Goal: Task Accomplishment & Management: Use online tool/utility

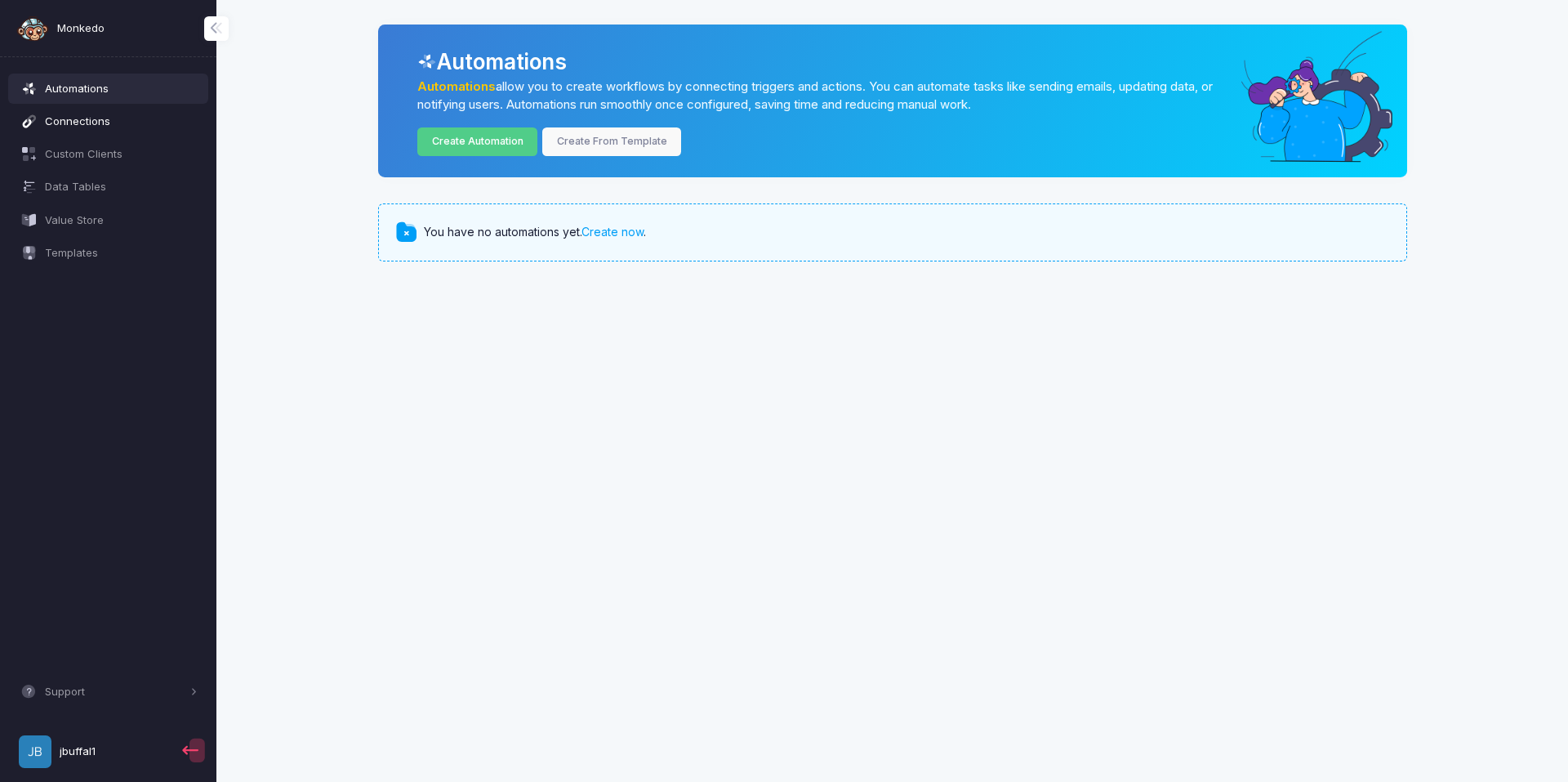
click at [83, 112] on link "Connections" at bounding box center [109, 121] width 201 height 29
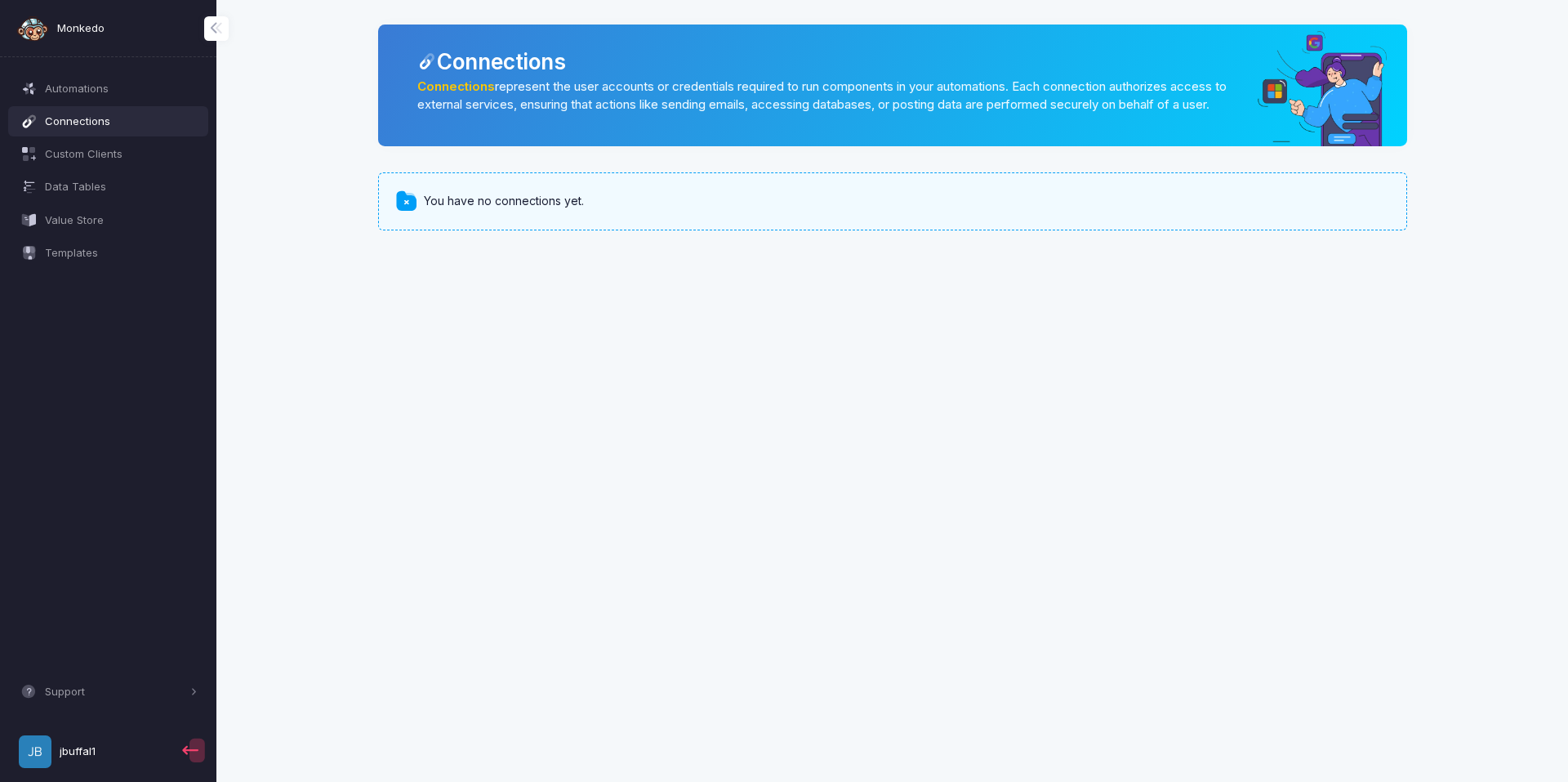
click at [466, 82] on link "Connections" at bounding box center [456, 86] width 78 height 15
click at [110, 94] on span "Automations" at bounding box center [121, 88] width 152 height 16
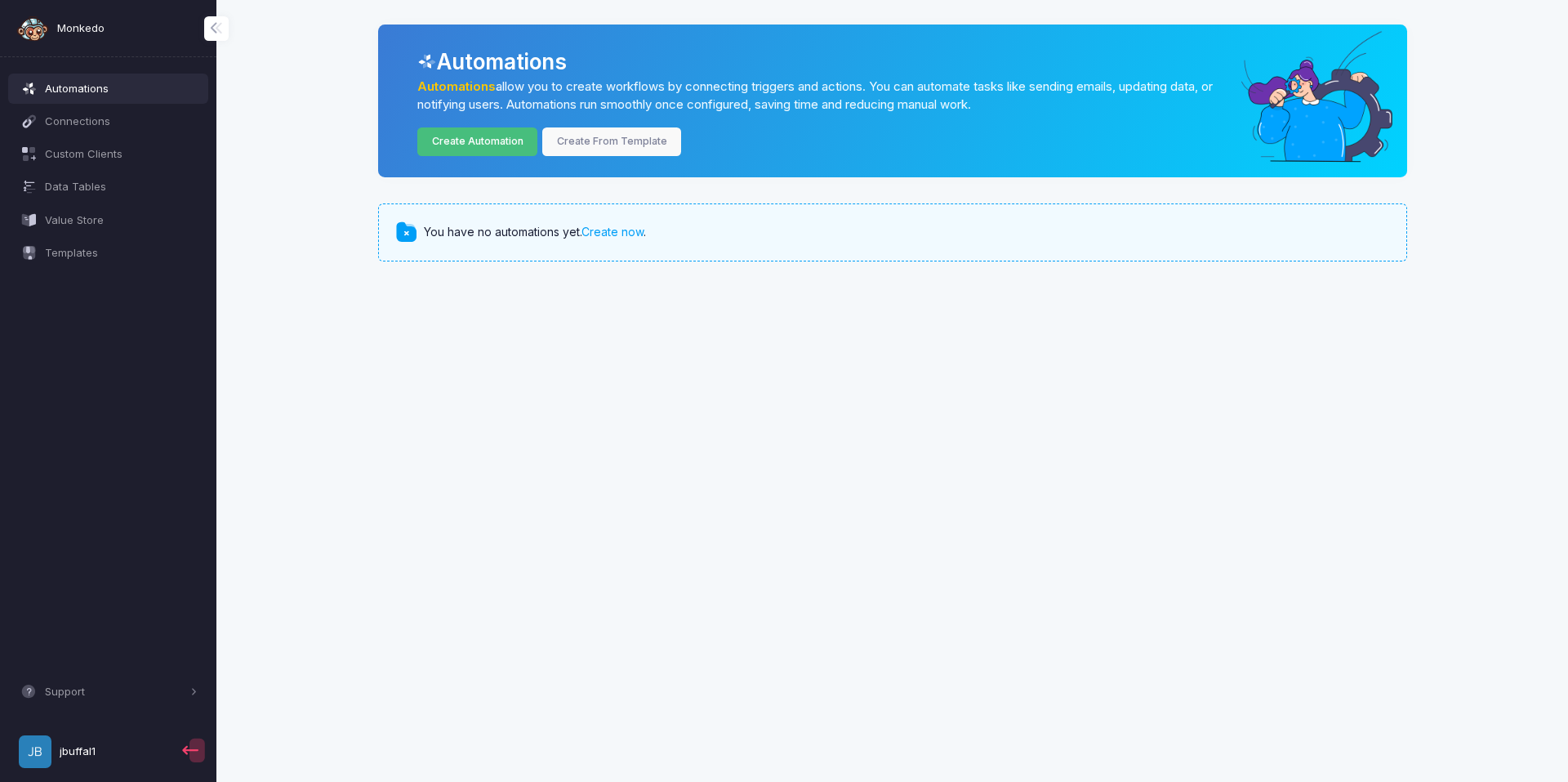
click at [449, 134] on link "Create Automation" at bounding box center [477, 141] width 120 height 28
click at [123, 119] on span "Connections" at bounding box center [121, 122] width 152 height 16
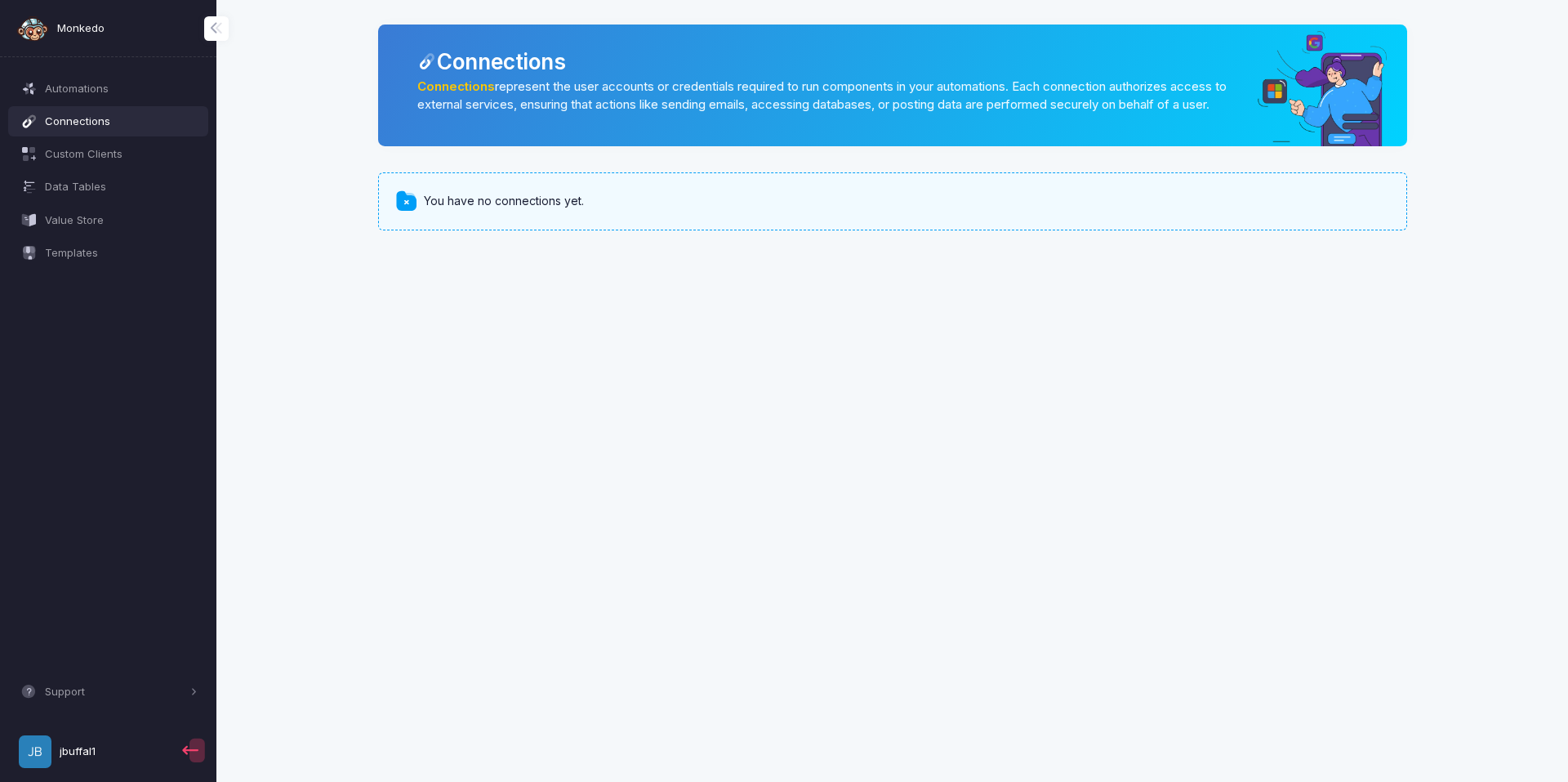
click at [495, 230] on div "You have no connections yet." at bounding box center [891, 200] width 1028 height 57
click at [467, 83] on link "Connections" at bounding box center [456, 86] width 78 height 15
click at [87, 85] on span "Automations" at bounding box center [121, 88] width 152 height 16
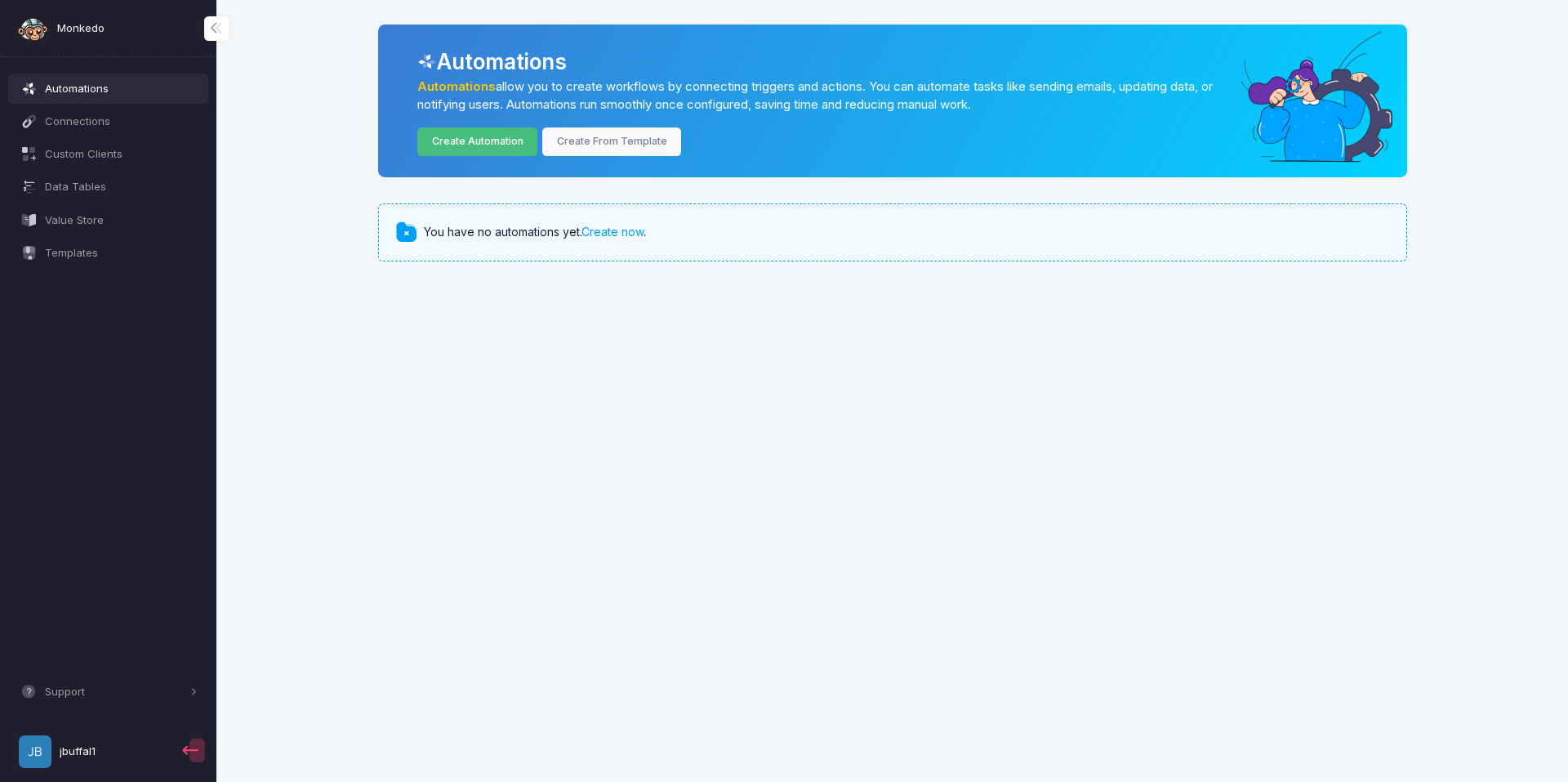
click at [456, 135] on link "Create Automation" at bounding box center [477, 141] width 120 height 28
click at [614, 143] on link "Create From Template" at bounding box center [611, 141] width 139 height 28
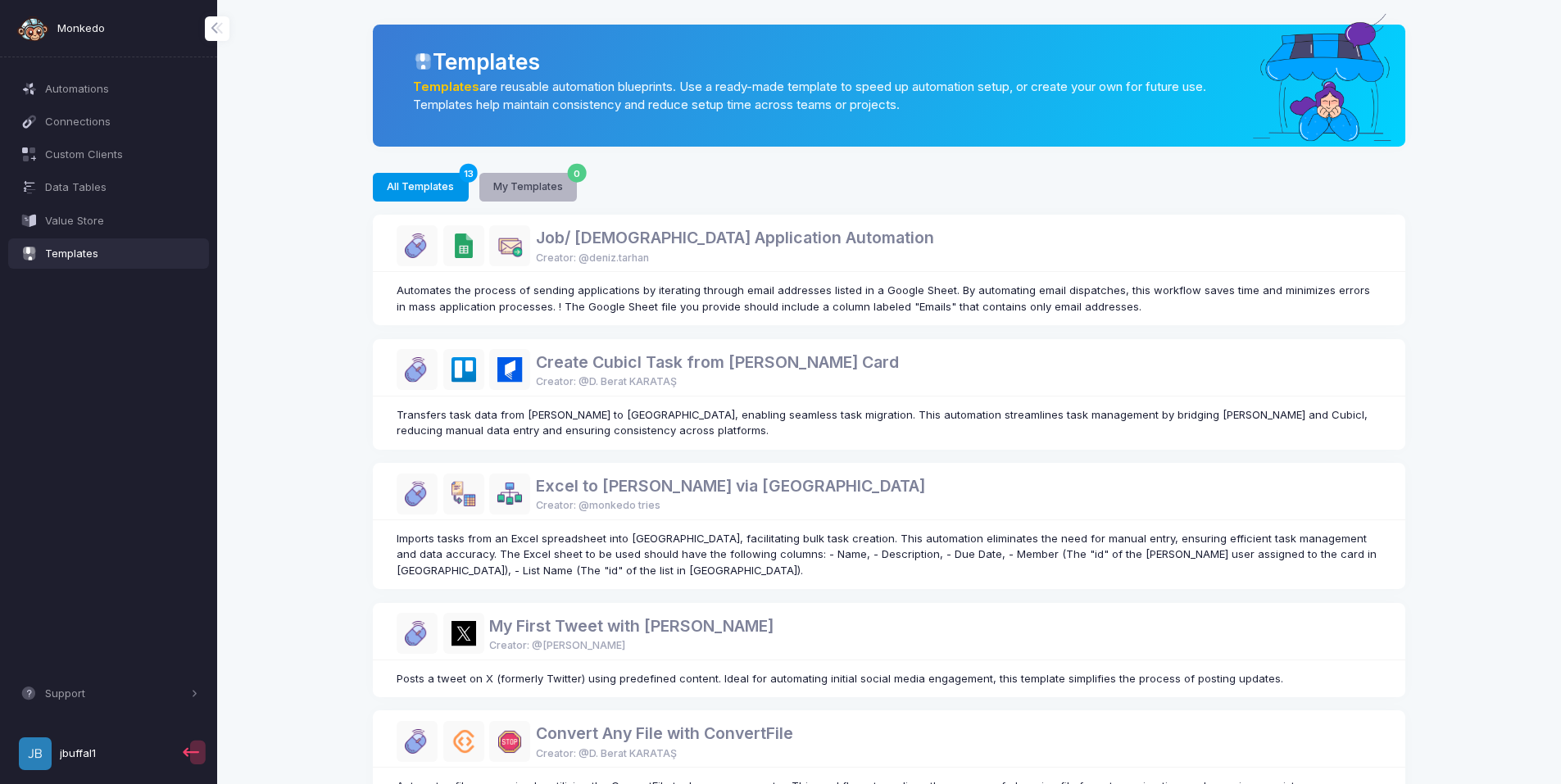
click at [503, 188] on button "My Templates 0" at bounding box center [528, 186] width 98 height 28
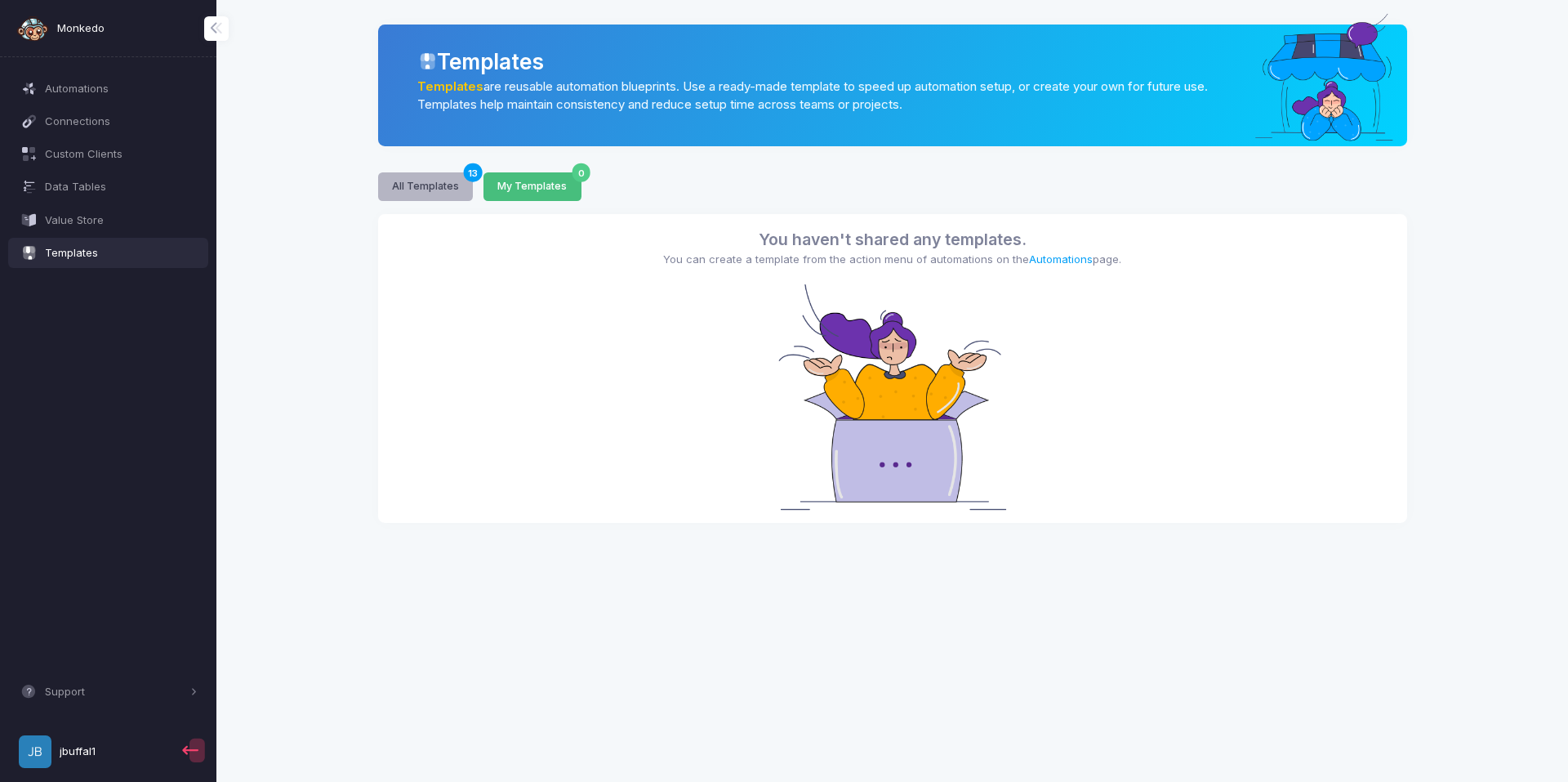
click at [437, 188] on button "All Templates 13" at bounding box center [426, 186] width 96 height 28
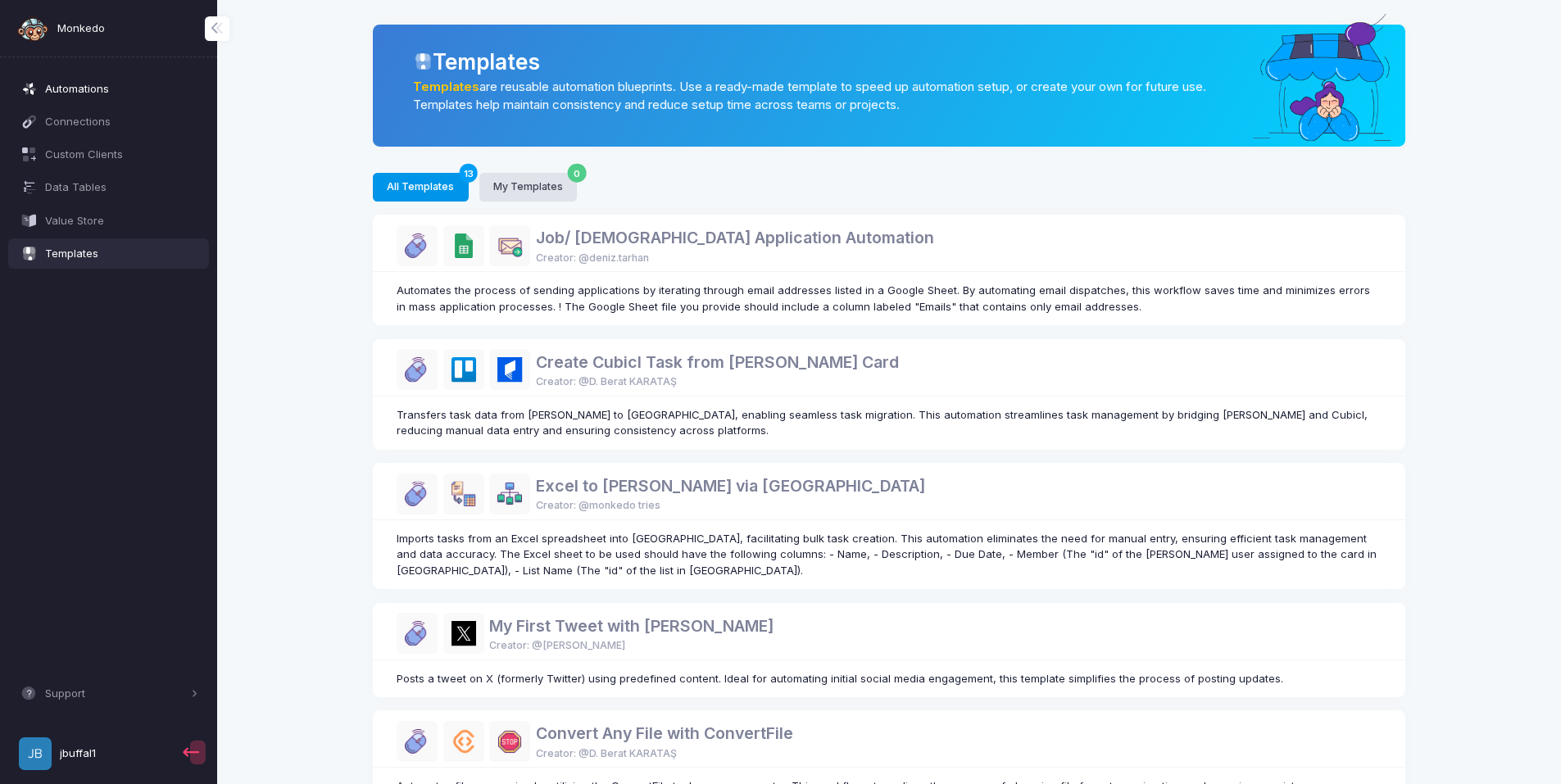
click at [89, 79] on link "Automations" at bounding box center [109, 88] width 202 height 29
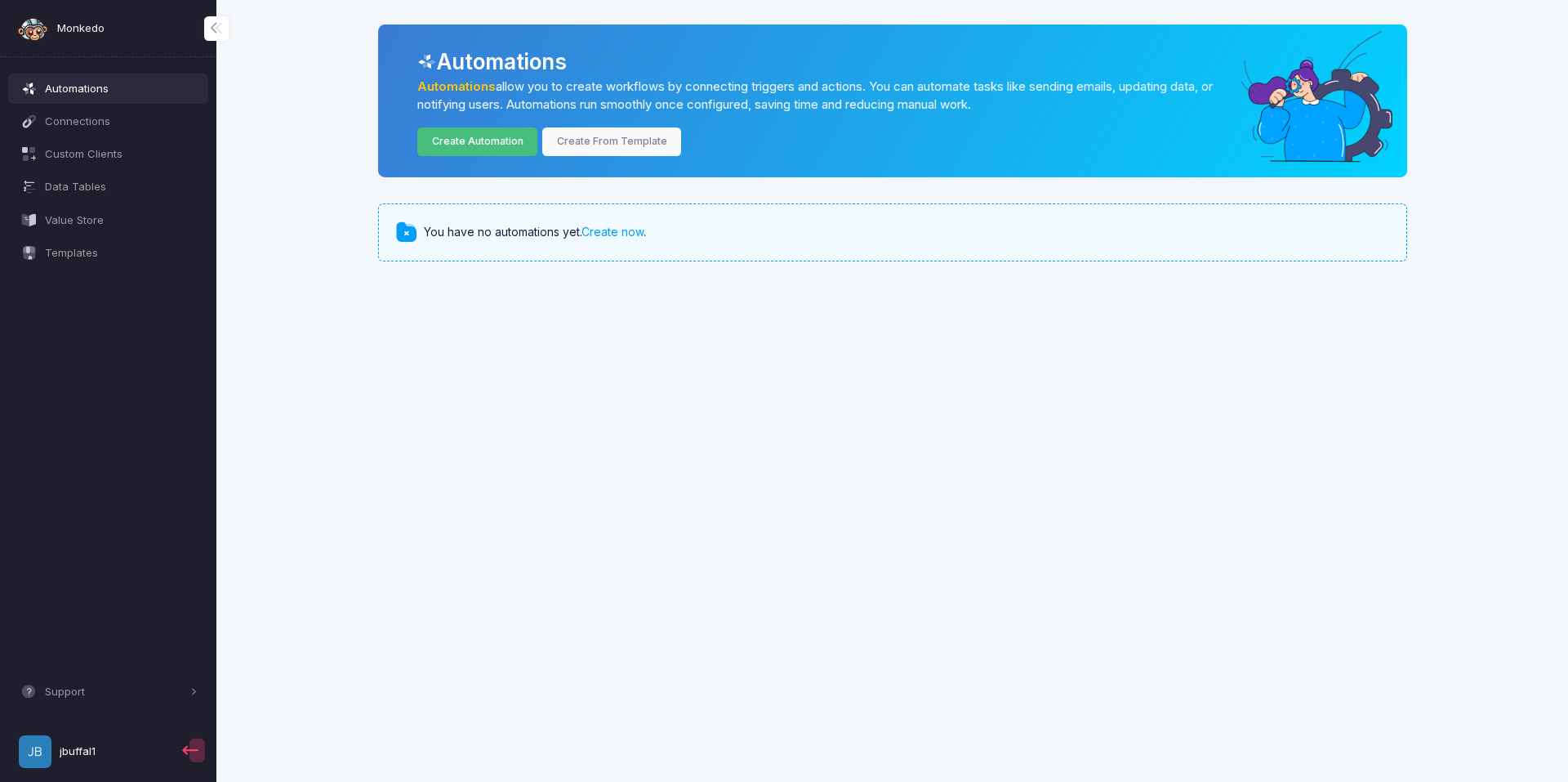
click at [501, 143] on link "Create Automation" at bounding box center [477, 141] width 120 height 28
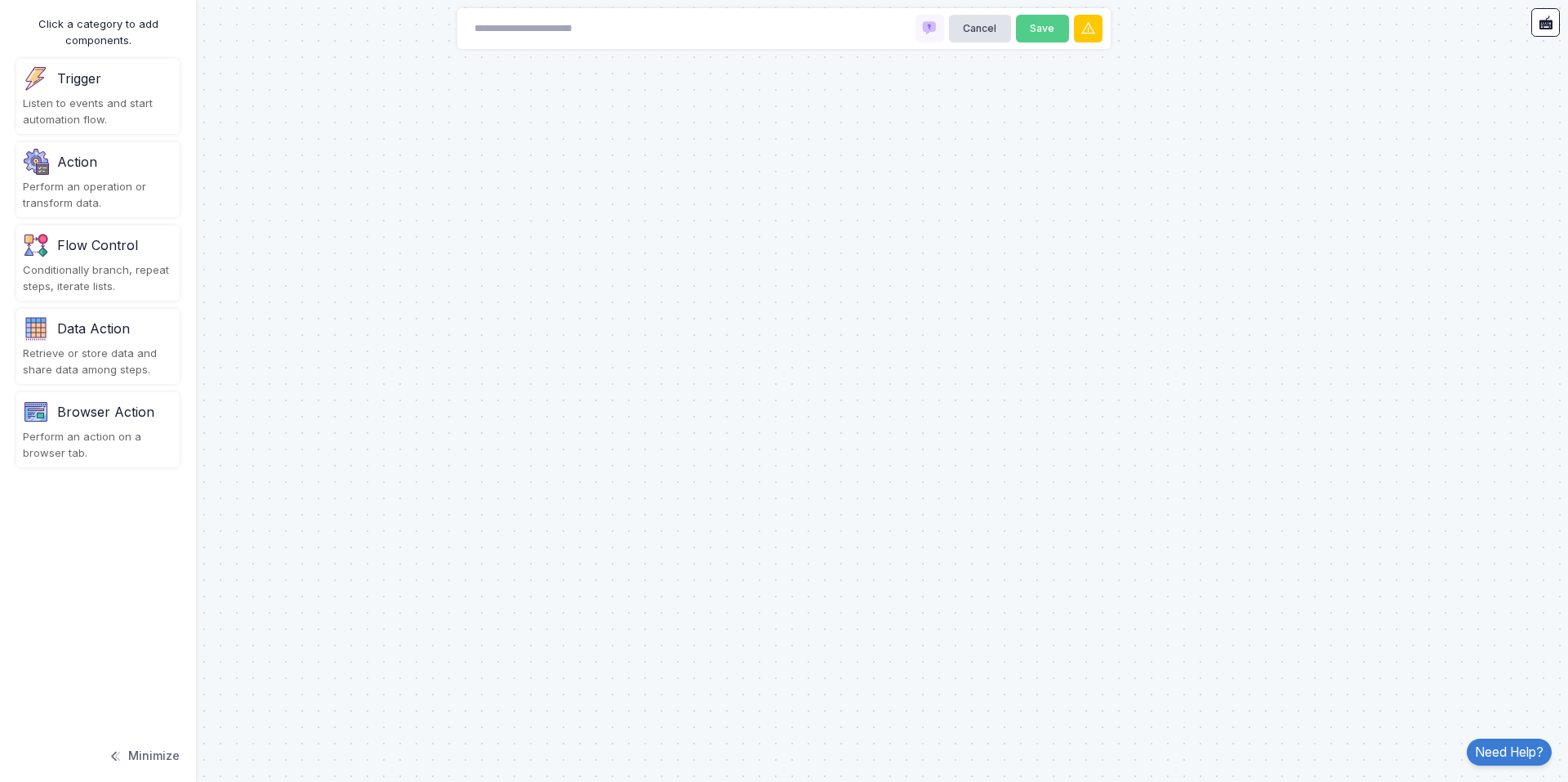
click at [111, 116] on div "Listen to events and start automation flow." at bounding box center [98, 111] width 150 height 32
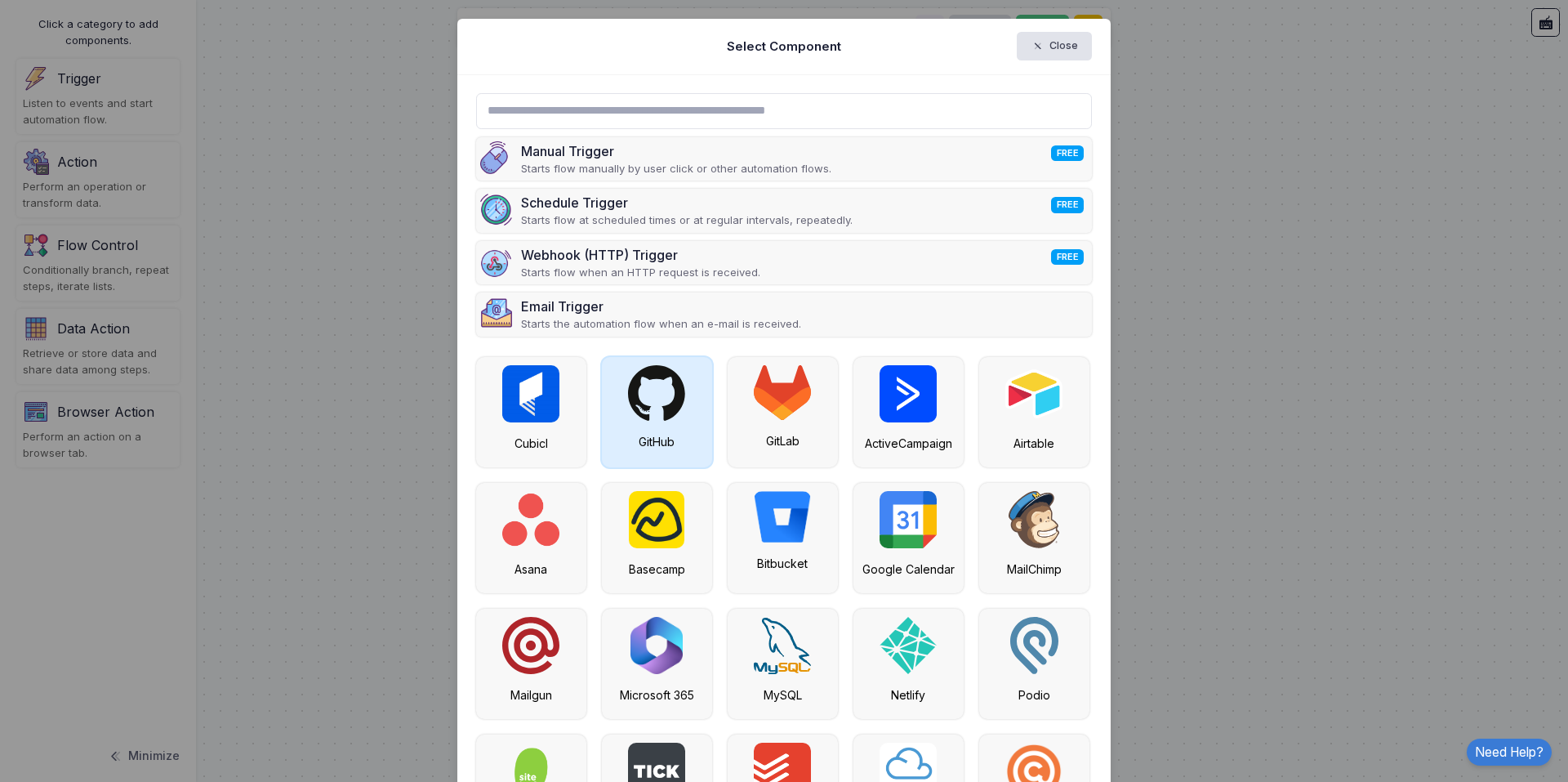
click at [634, 416] on img at bounding box center [656, 392] width 57 height 56
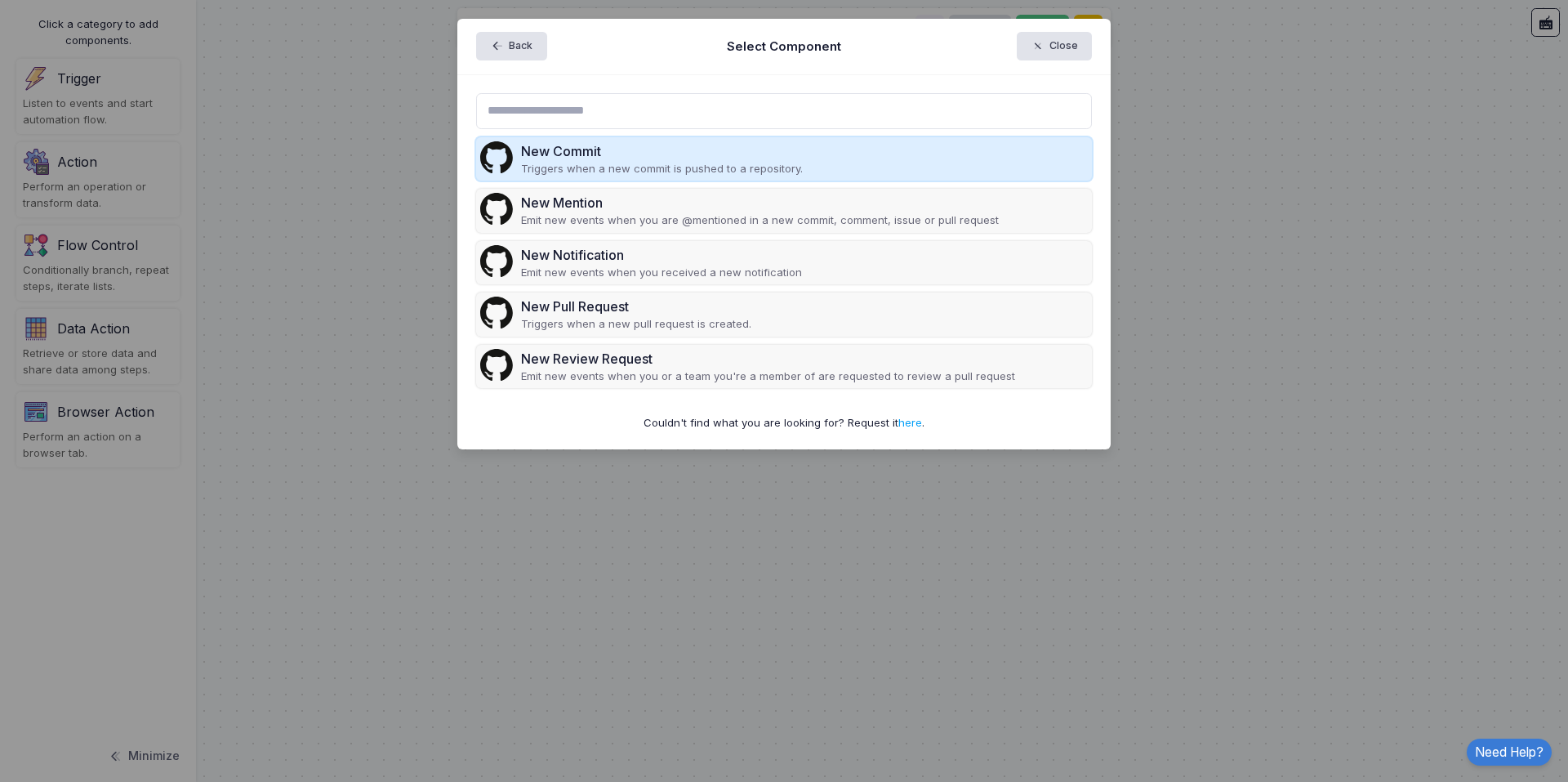
click at [796, 167] on div "New Commit Triggers when a new commit is pushed to a repository." at bounding box center [784, 158] width 617 height 44
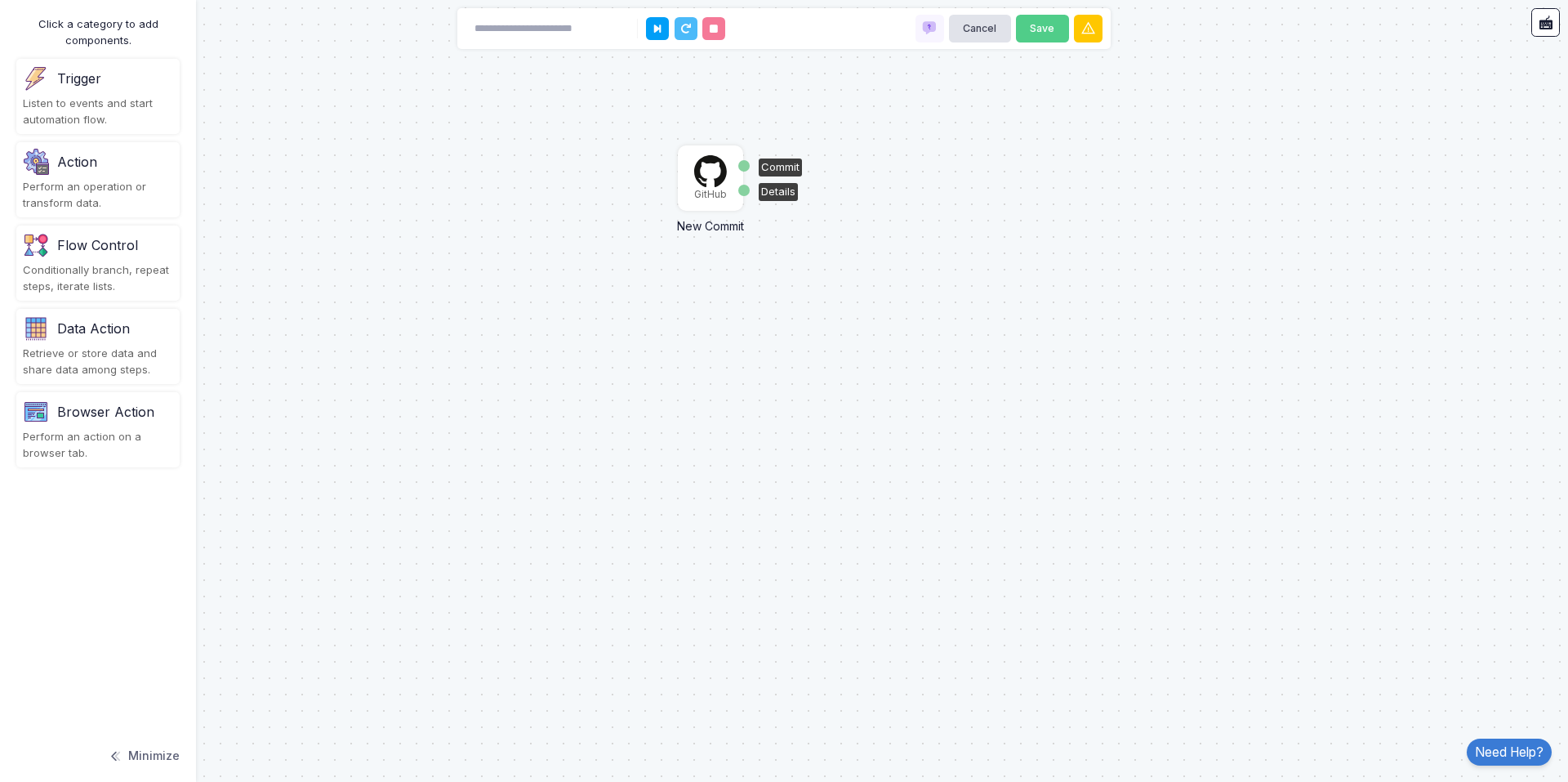
click at [711, 176] on img at bounding box center [711, 170] width 33 height 32
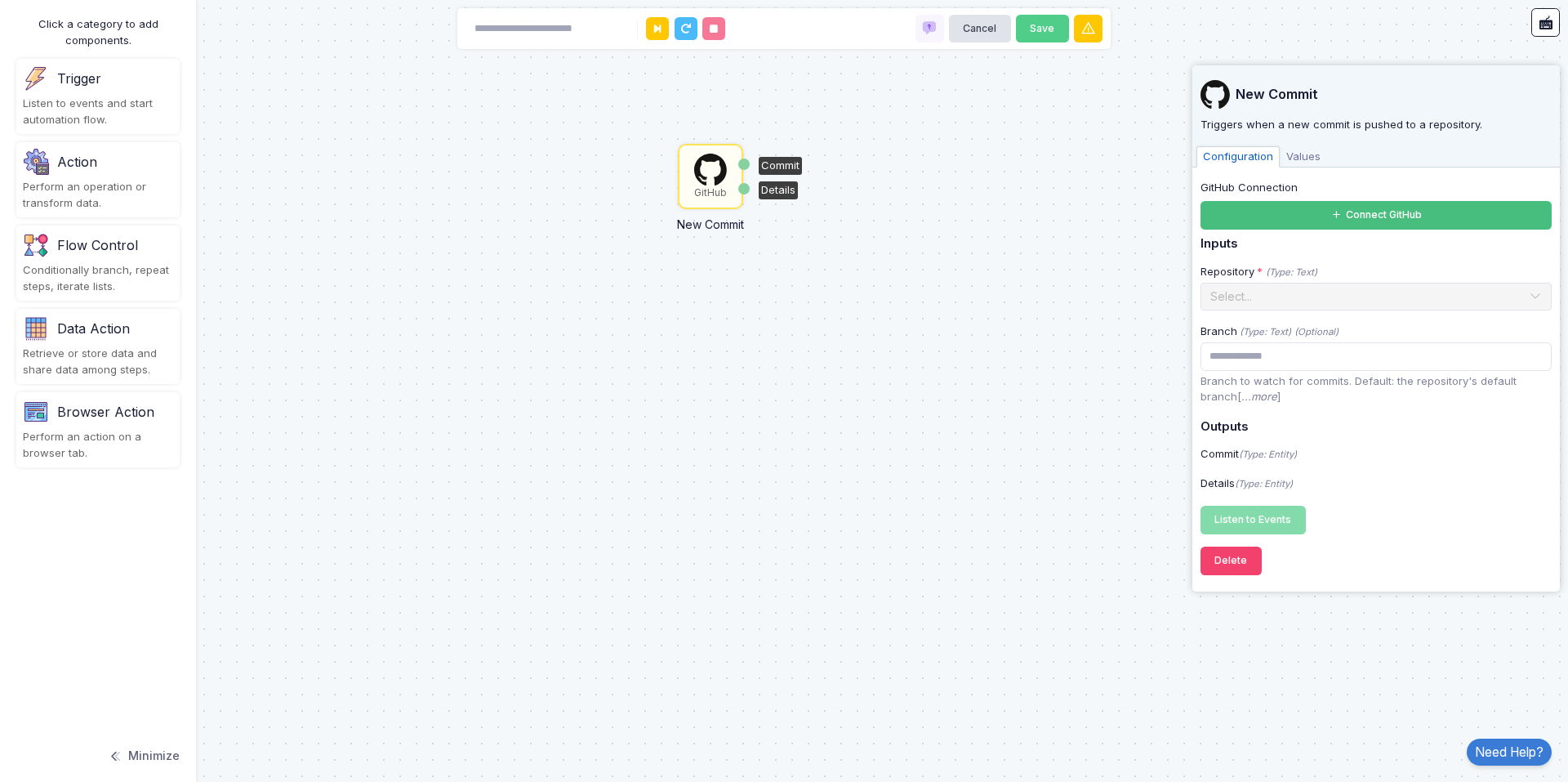
click at [1309, 217] on button "Connect GitHub" at bounding box center [1376, 215] width 351 height 28
click at [691, 303] on div "GitHub New Commit Commit Details" at bounding box center [784, 391] width 1568 height 782
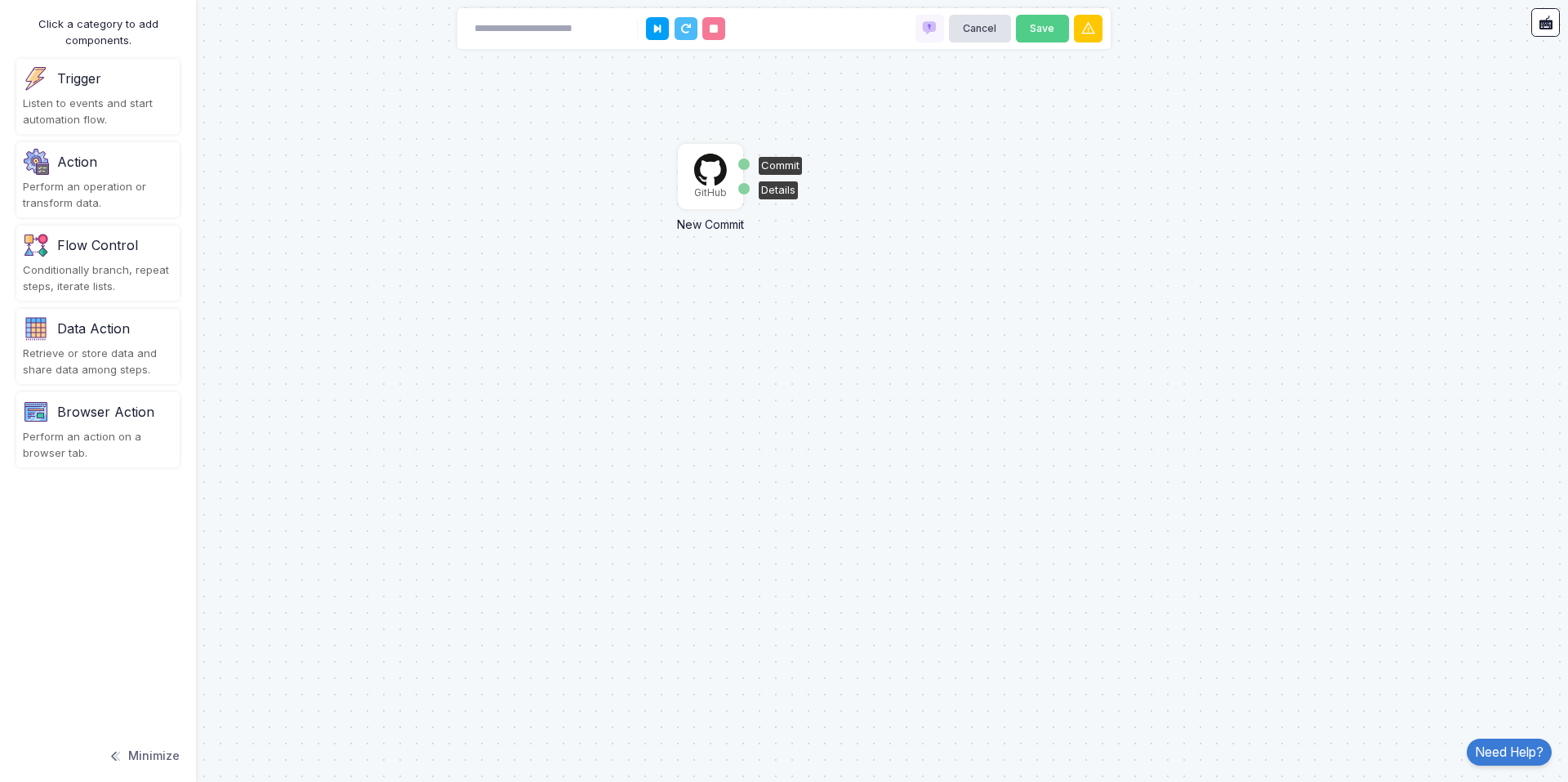
click at [718, 180] on img at bounding box center [711, 169] width 33 height 32
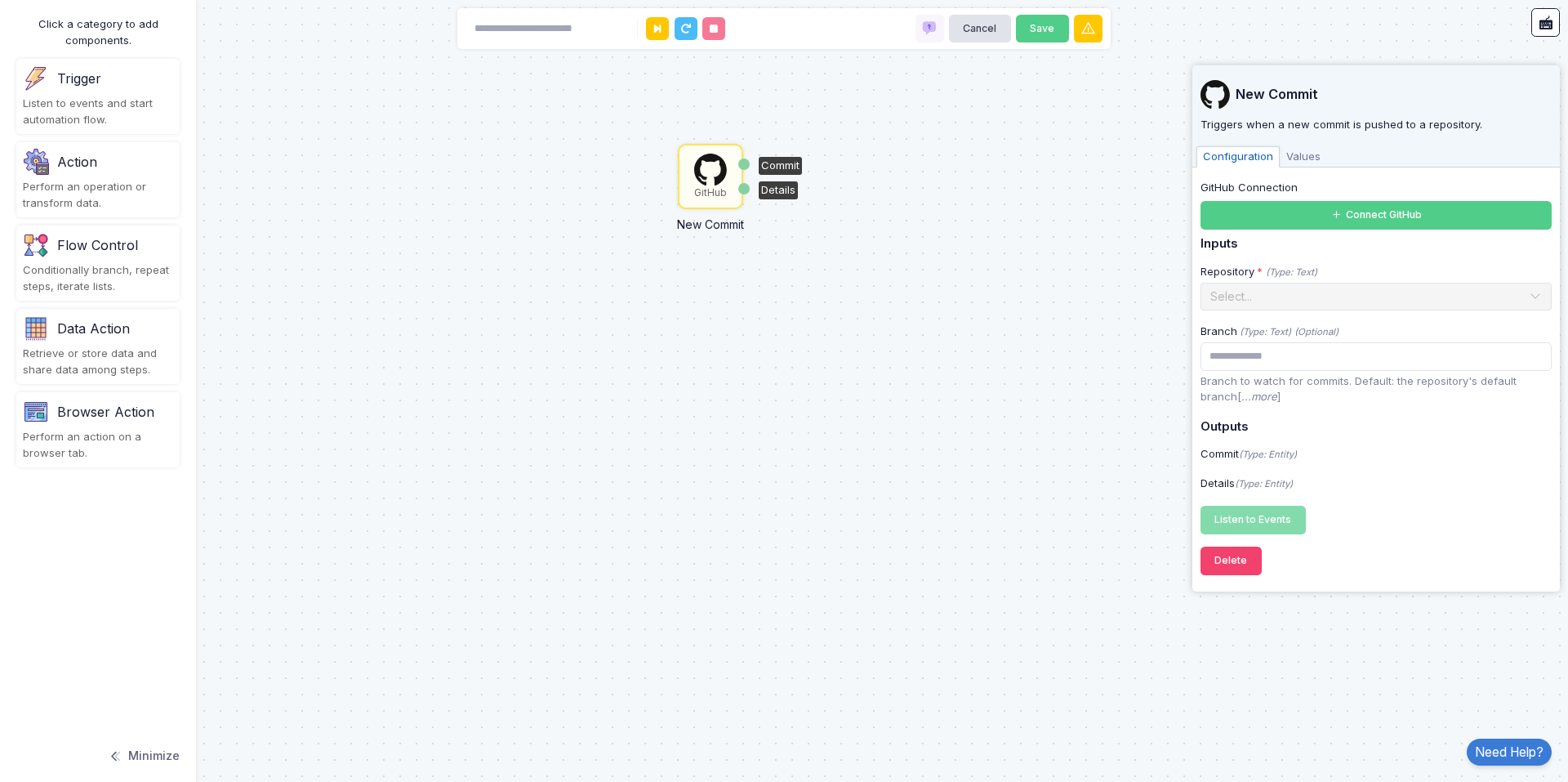
click at [718, 180] on img at bounding box center [711, 169] width 33 height 32
click at [1230, 564] on button "Delete" at bounding box center [1231, 560] width 62 height 28
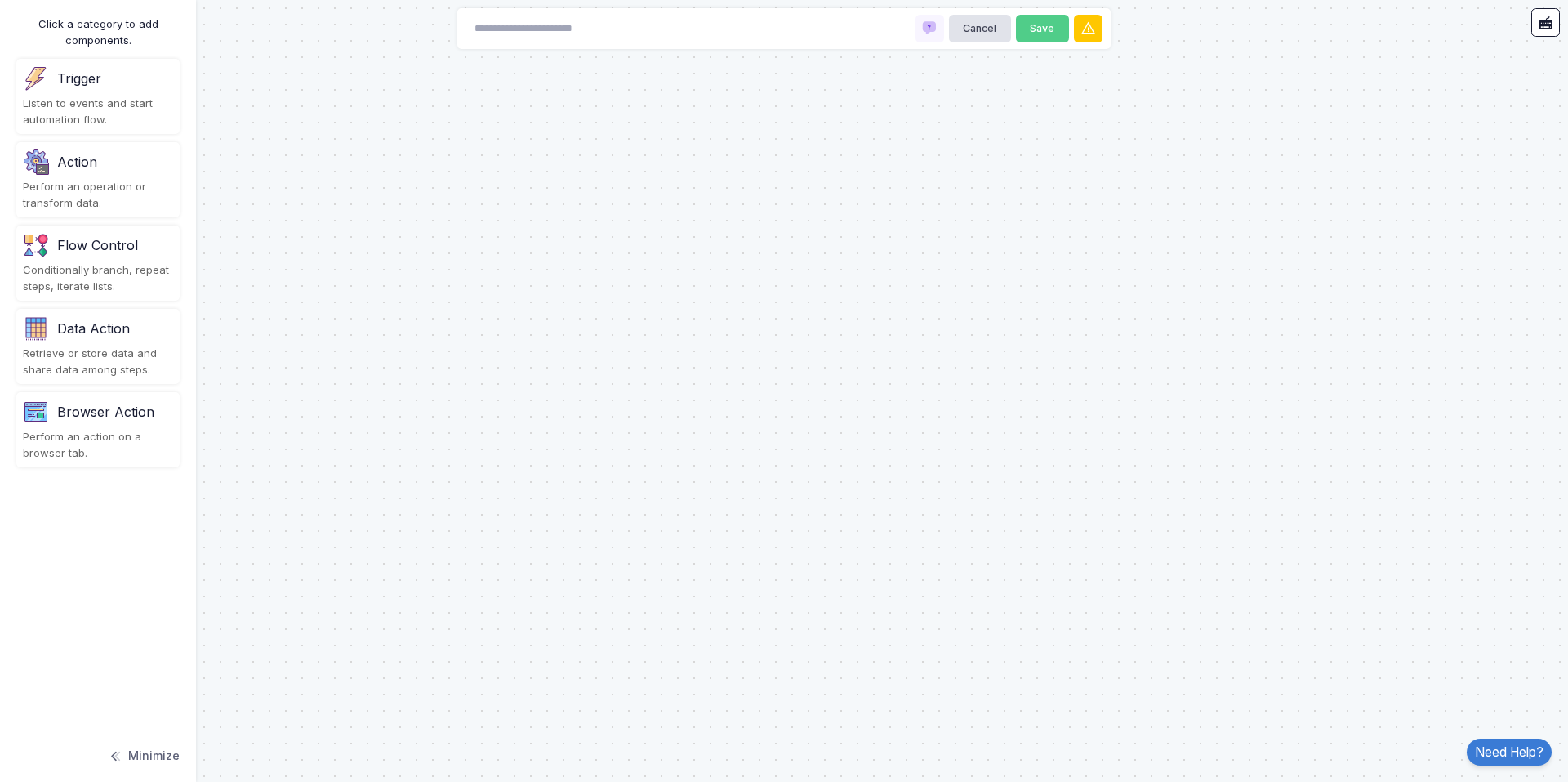
click at [116, 98] on div "Listen to events and start automation flow." at bounding box center [98, 111] width 150 height 32
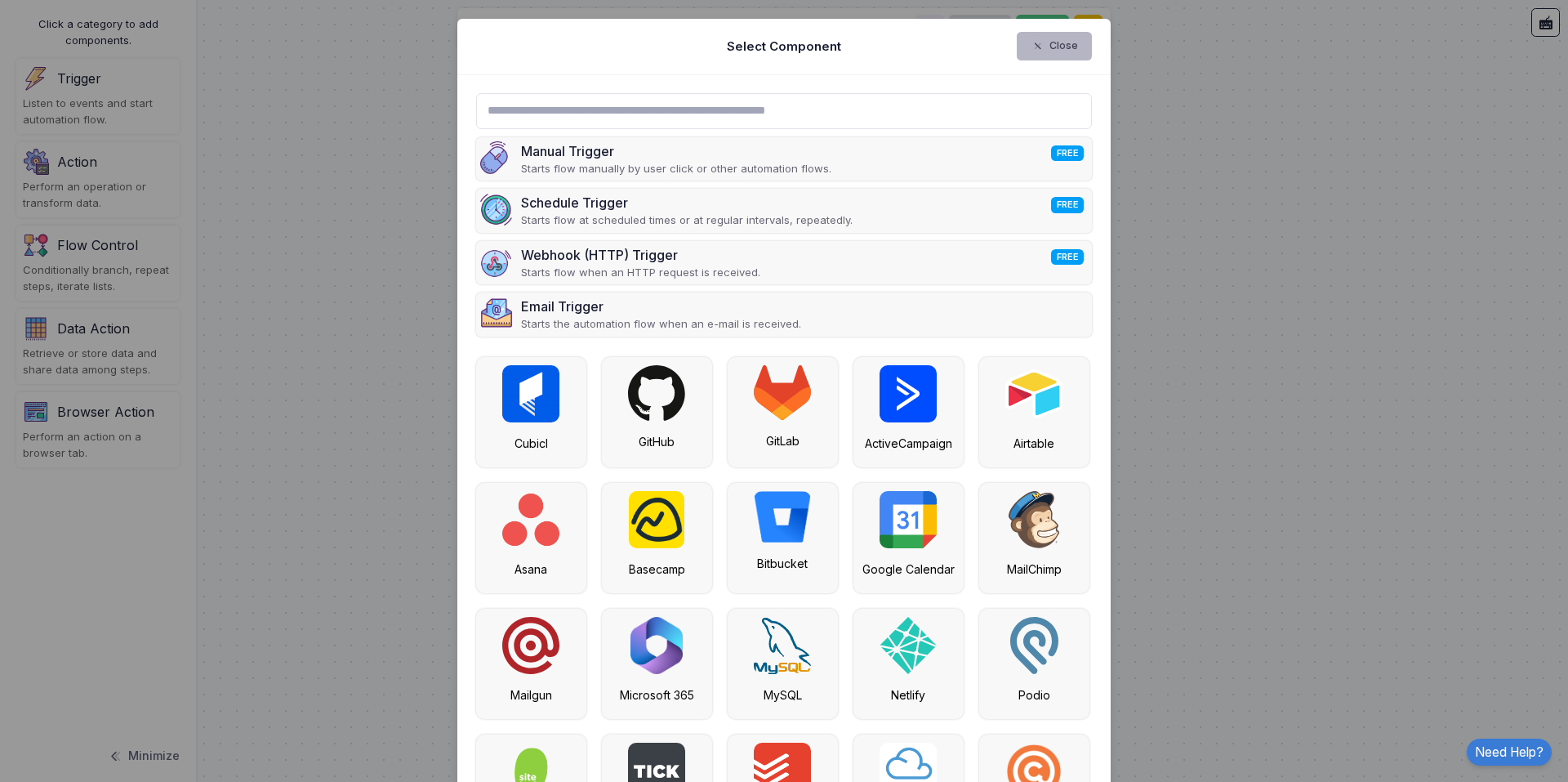
click at [1067, 42] on button "Close" at bounding box center [1054, 45] width 76 height 28
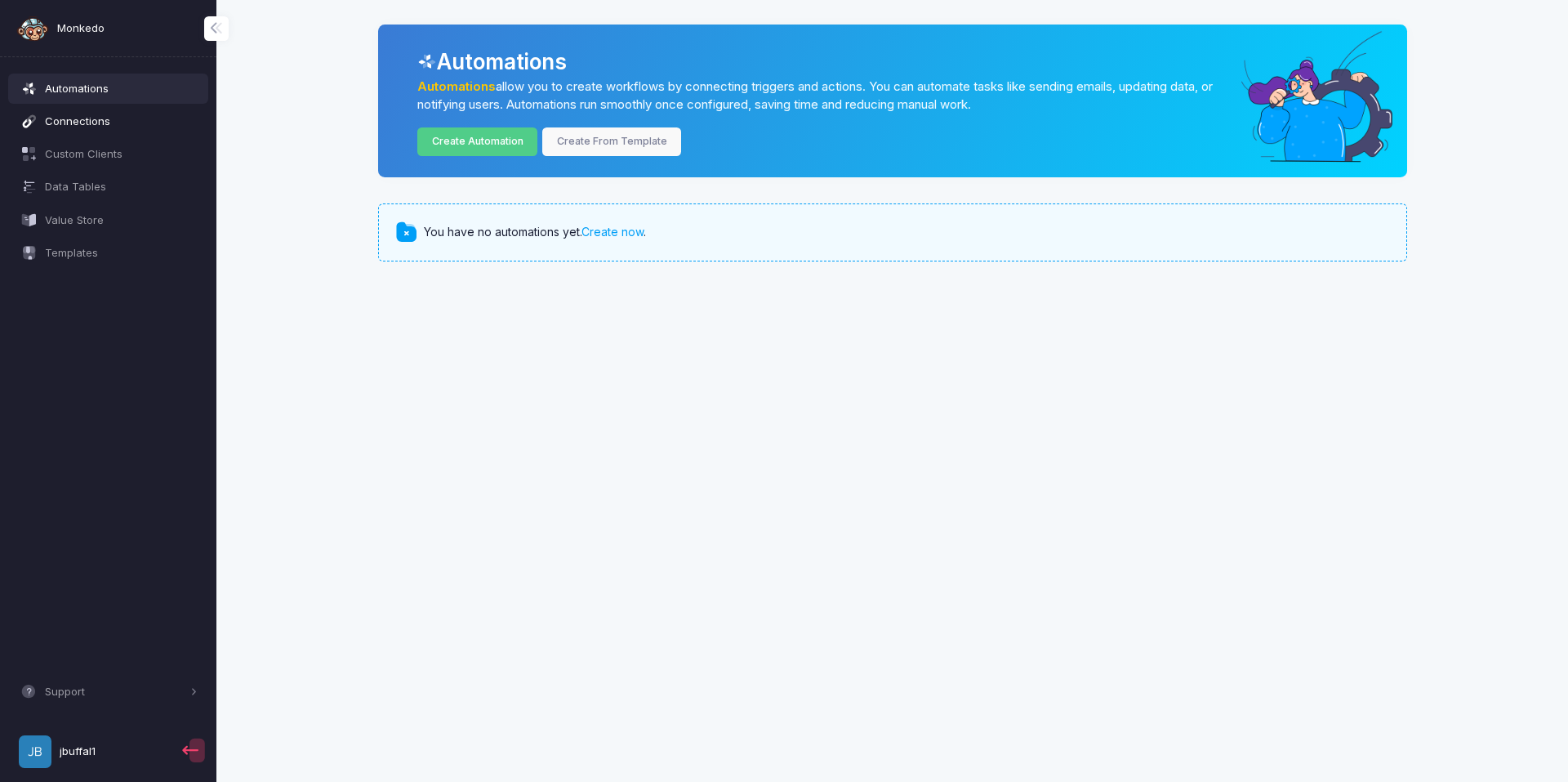
click at [146, 114] on span "Connections" at bounding box center [121, 122] width 152 height 16
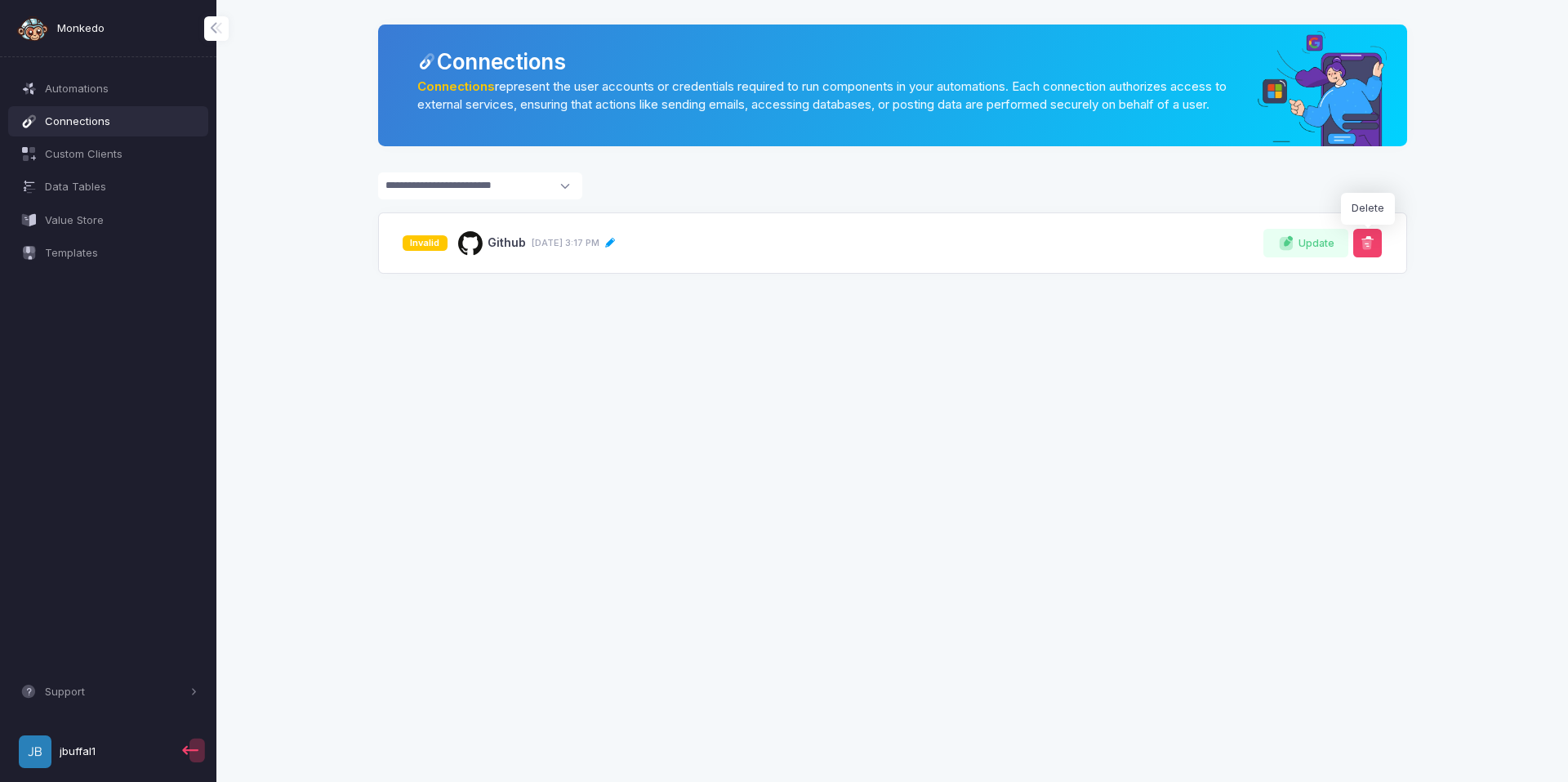
click at [1371, 252] on span at bounding box center [1367, 243] width 16 height 16
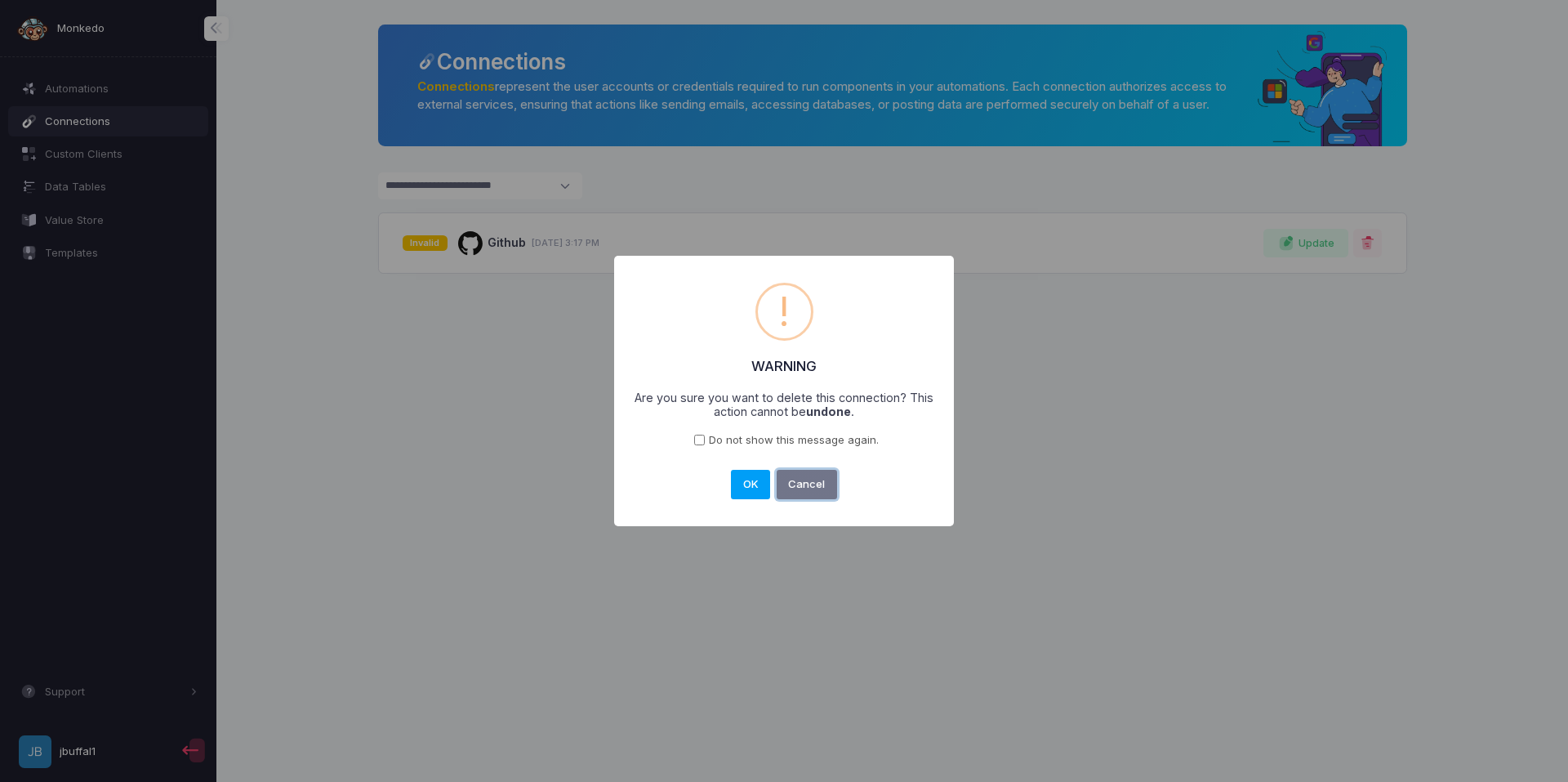
click at [820, 487] on button "Cancel" at bounding box center [807, 484] width 61 height 29
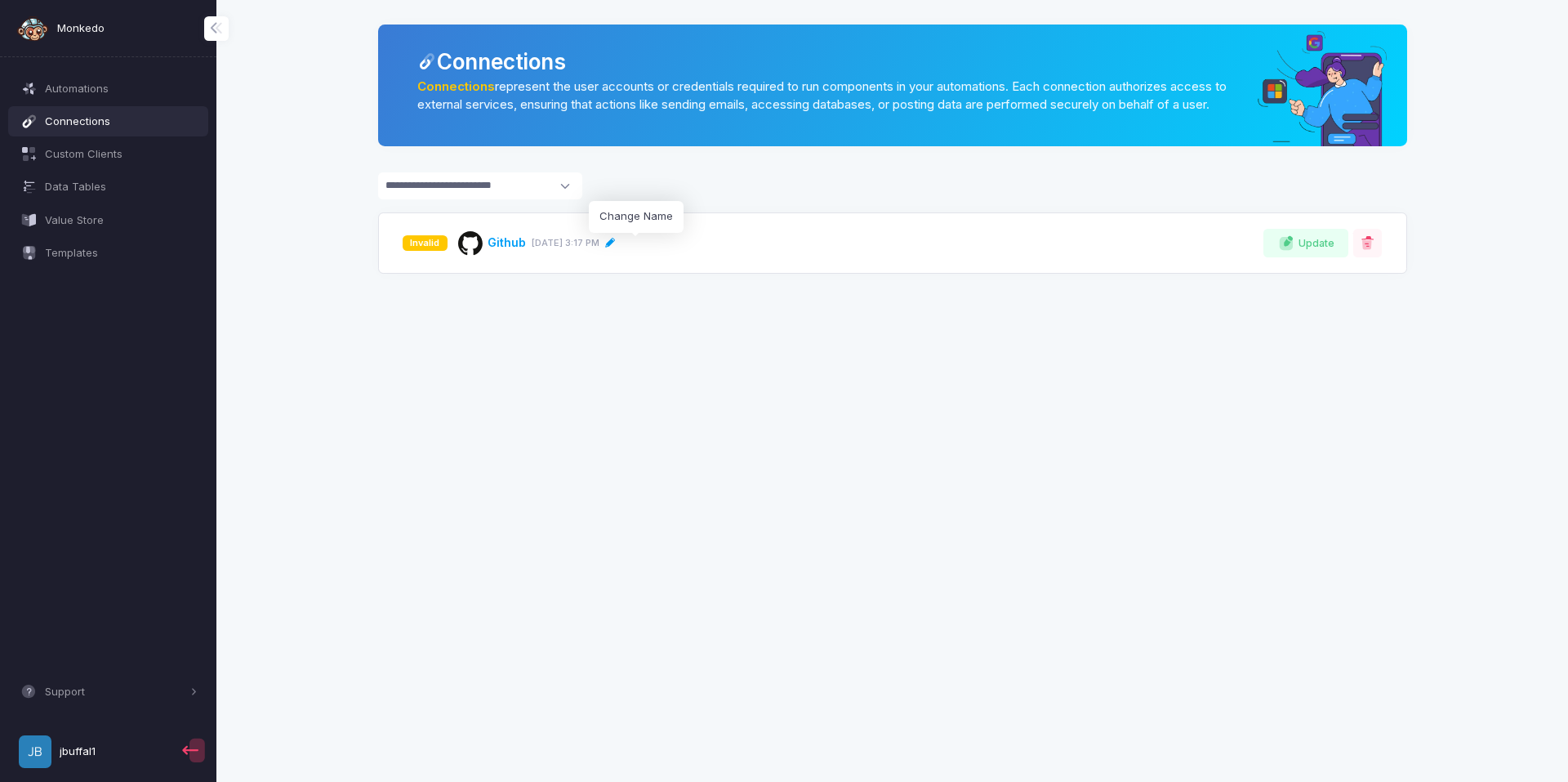
click at [616, 249] on icon at bounding box center [610, 242] width 11 height 11
click at [430, 348] on app-root "**********" at bounding box center [784, 391] width 1568 height 782
click at [423, 251] on div "Invalid" at bounding box center [425, 243] width 45 height 15
click at [503, 459] on app-root "**********" at bounding box center [784, 391] width 1568 height 782
click at [1342, 253] on icon at bounding box center [1343, 243] width 19 height 19
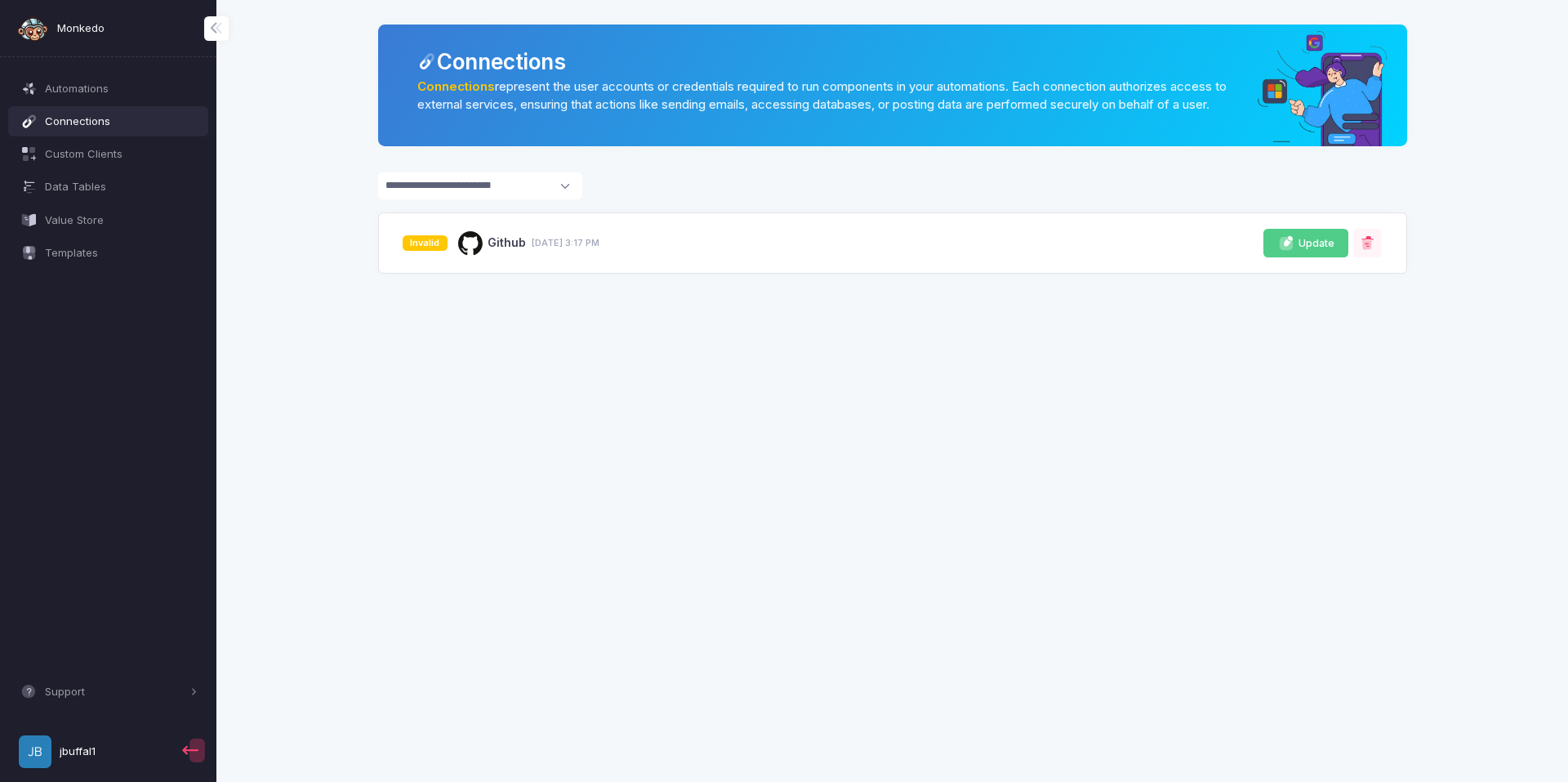
click at [1325, 252] on span "Update" at bounding box center [1316, 244] width 36 height 15
click at [121, 77] on link "Automations" at bounding box center [109, 88] width 201 height 29
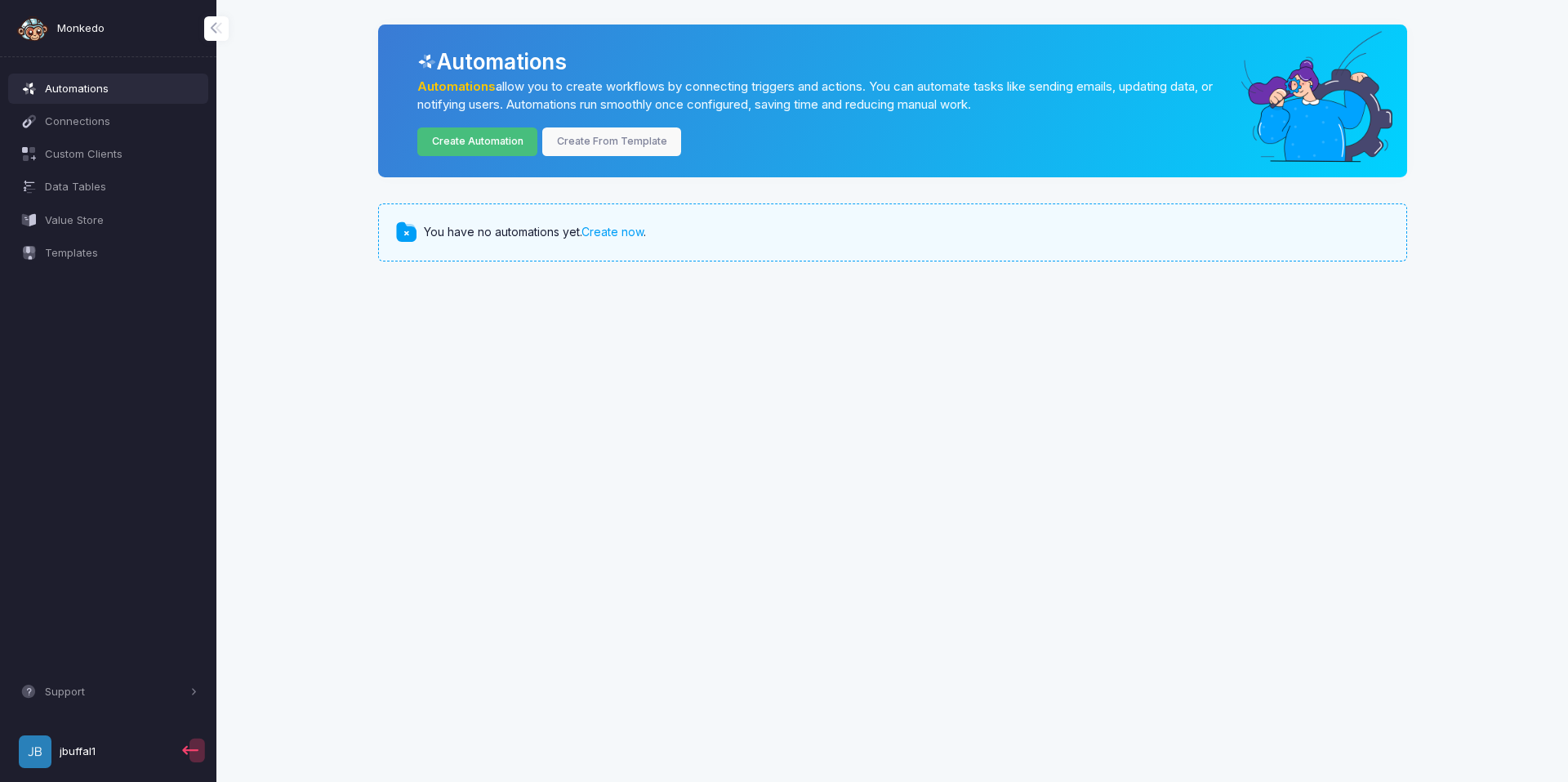
click at [454, 132] on link "Create Automation" at bounding box center [477, 141] width 120 height 28
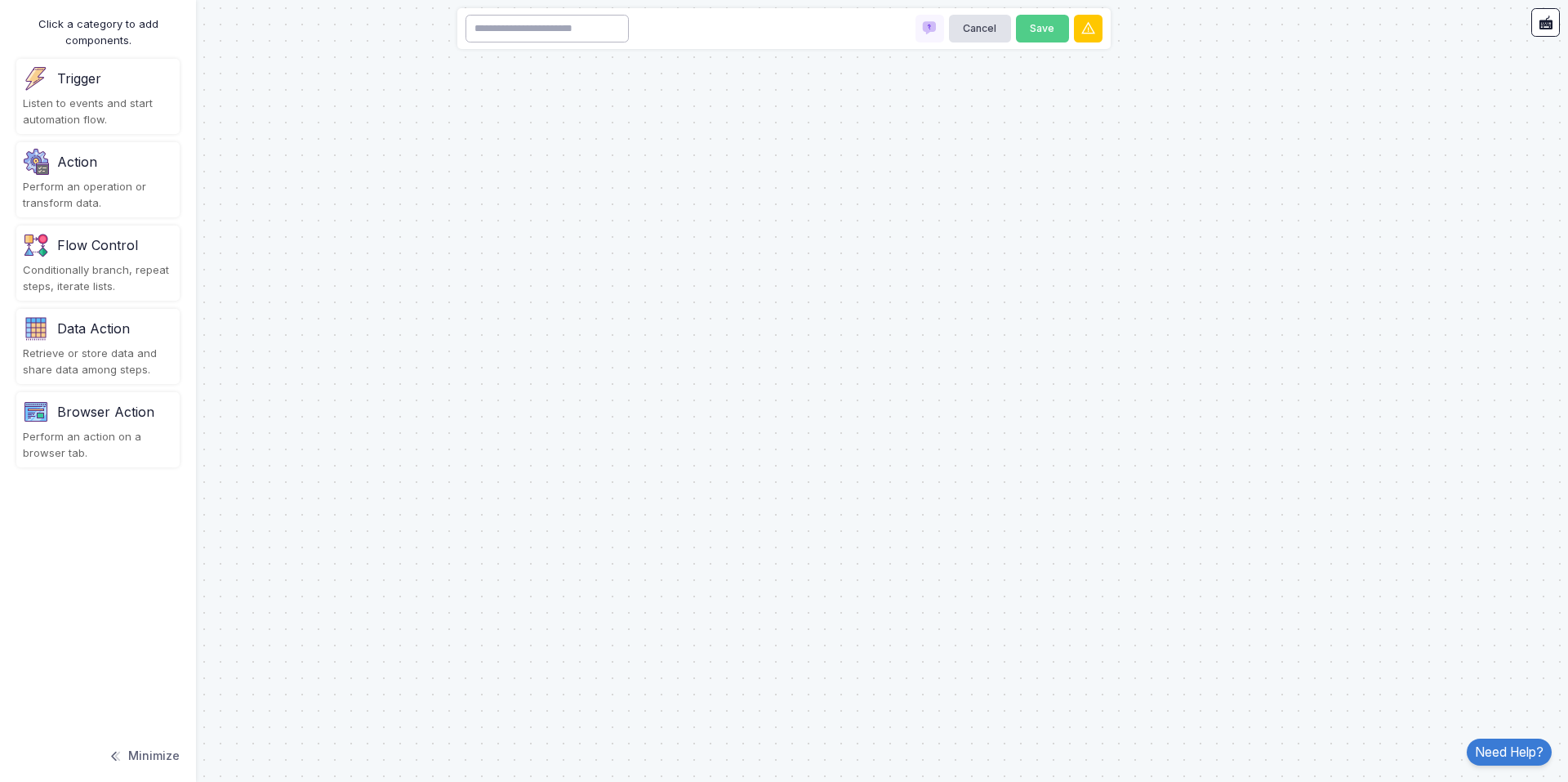
click at [563, 33] on input at bounding box center [547, 28] width 164 height 28
type input "*"
click at [64, 108] on div "Listen to events and start automation flow." at bounding box center [98, 111] width 150 height 32
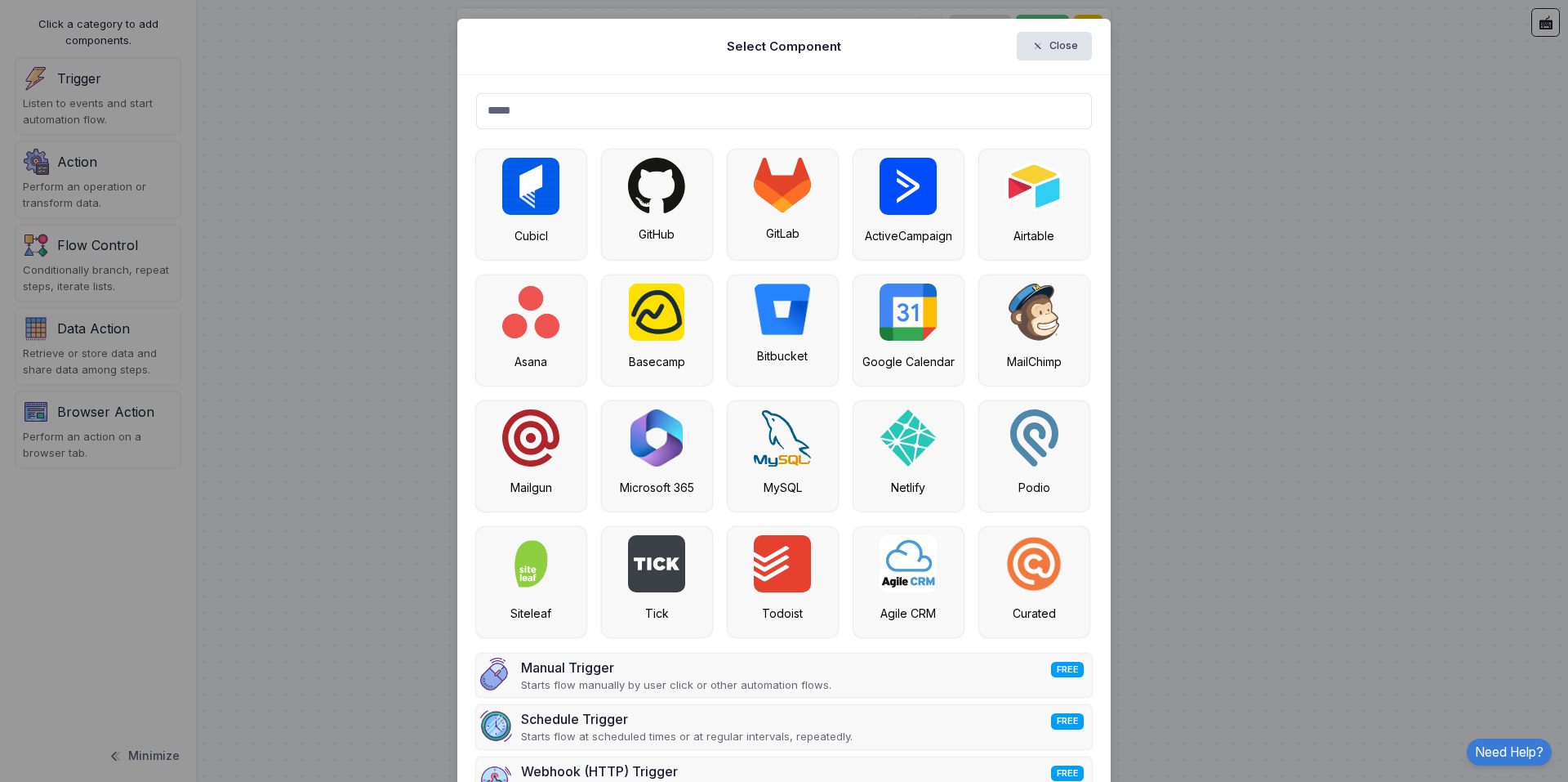
type input "******"
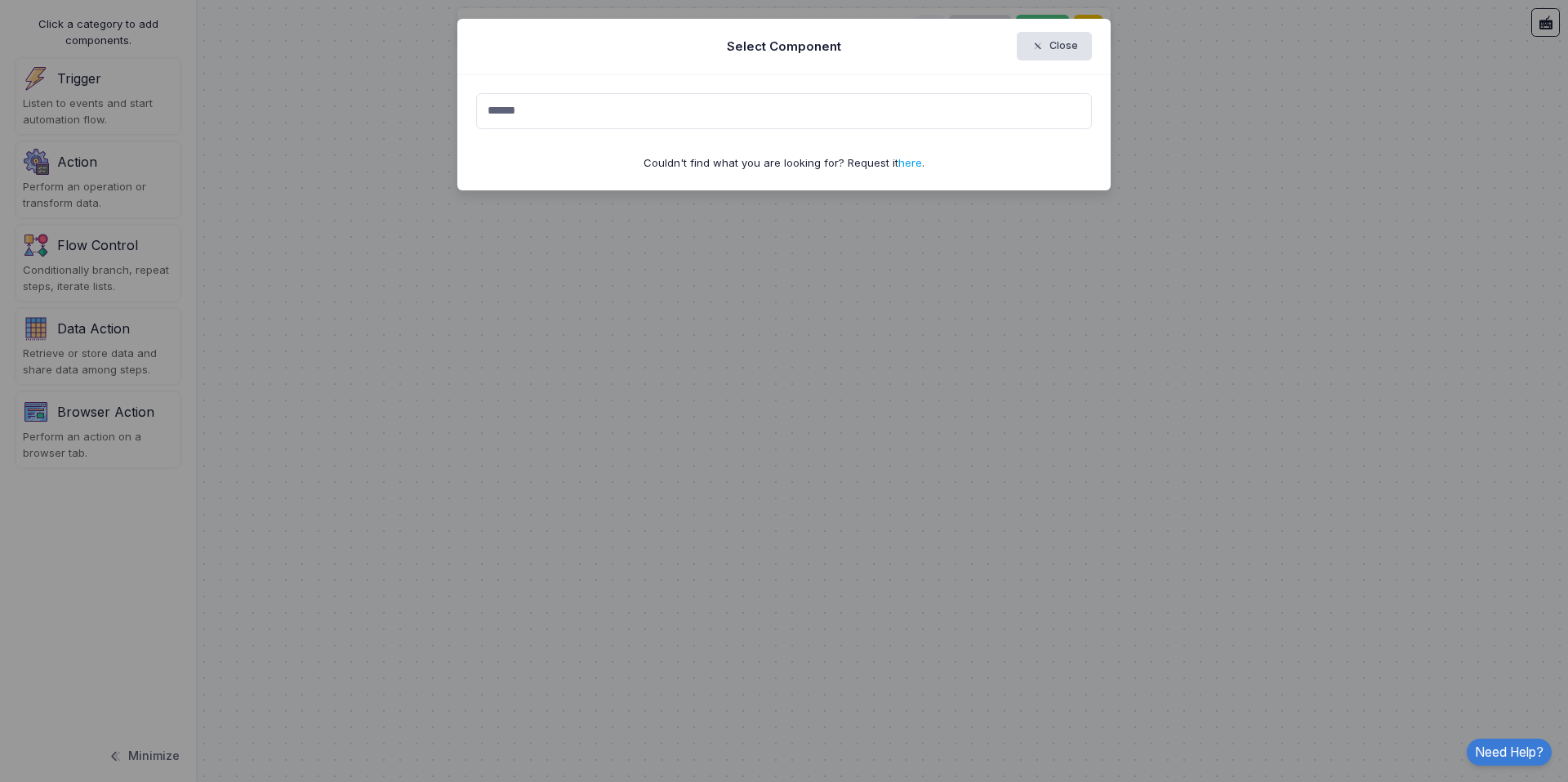
drag, startPoint x: 591, startPoint y: 116, endPoint x: 384, endPoint y: 112, distance: 207.0
click at [384, 112] on ngb-modal-window "Select Component Close ****** Couldn't find what you are looking for? Request i…" at bounding box center [784, 391] width 1568 height 782
type input "*"
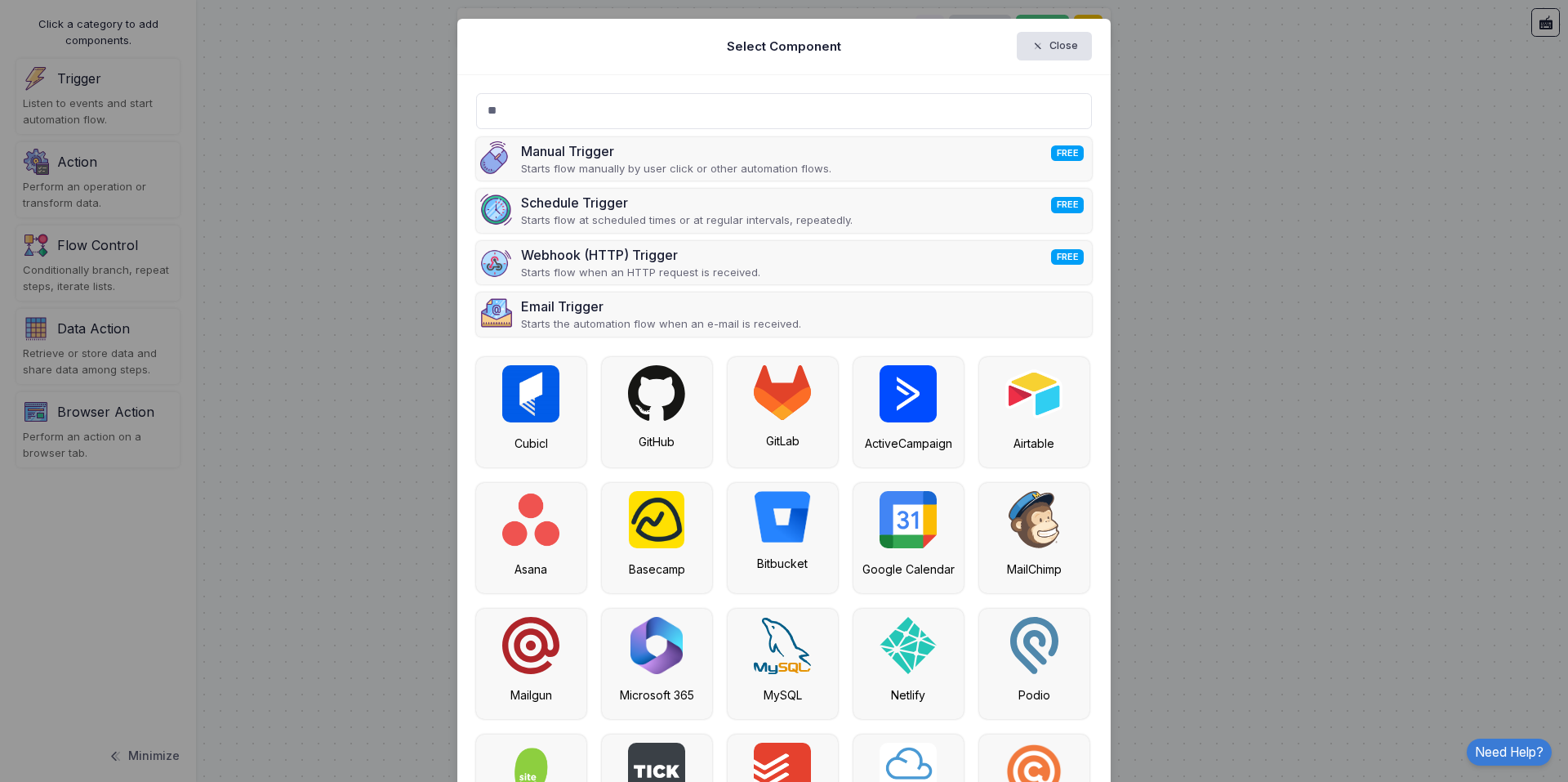
type input "*"
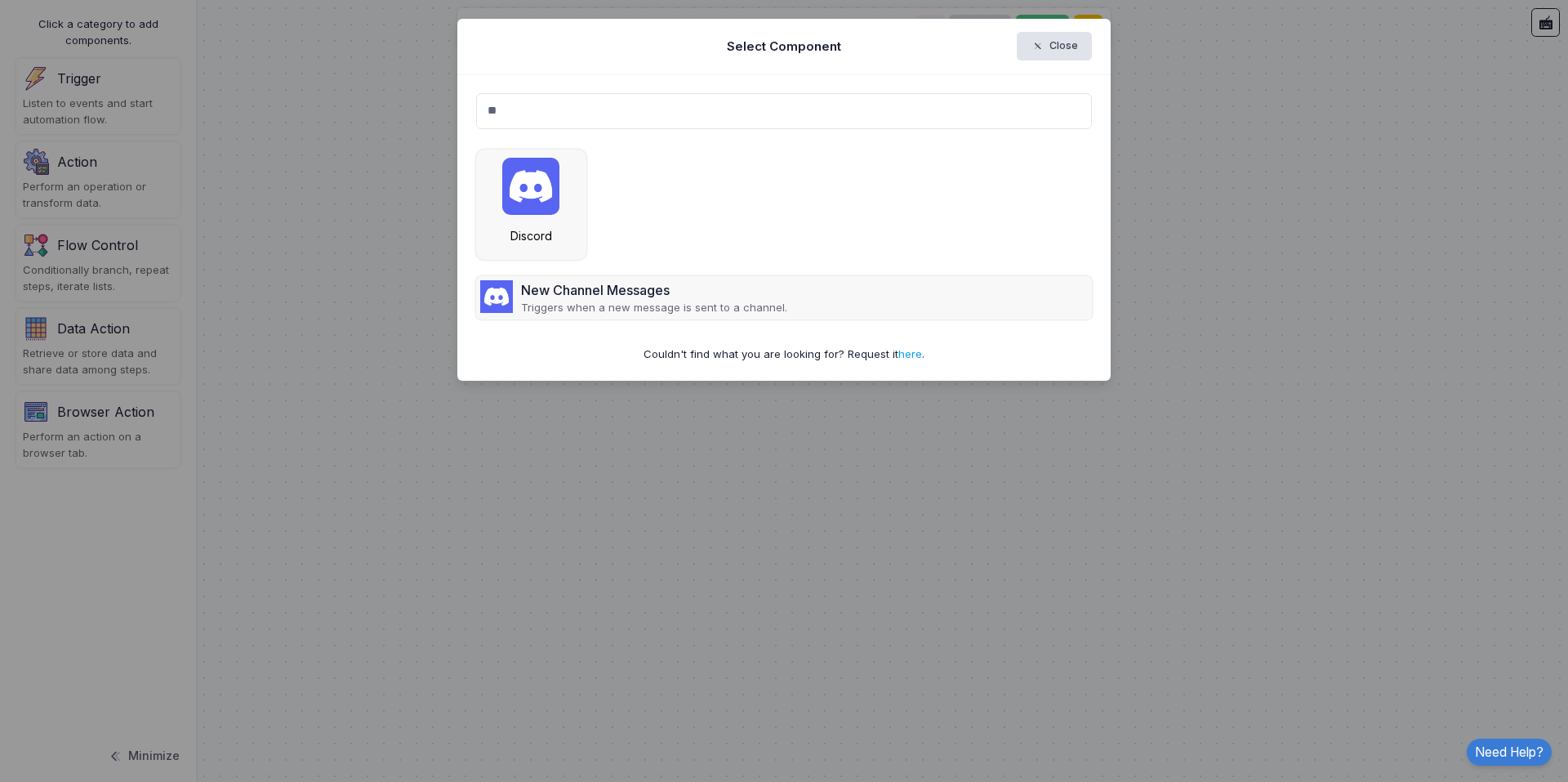
type input "*"
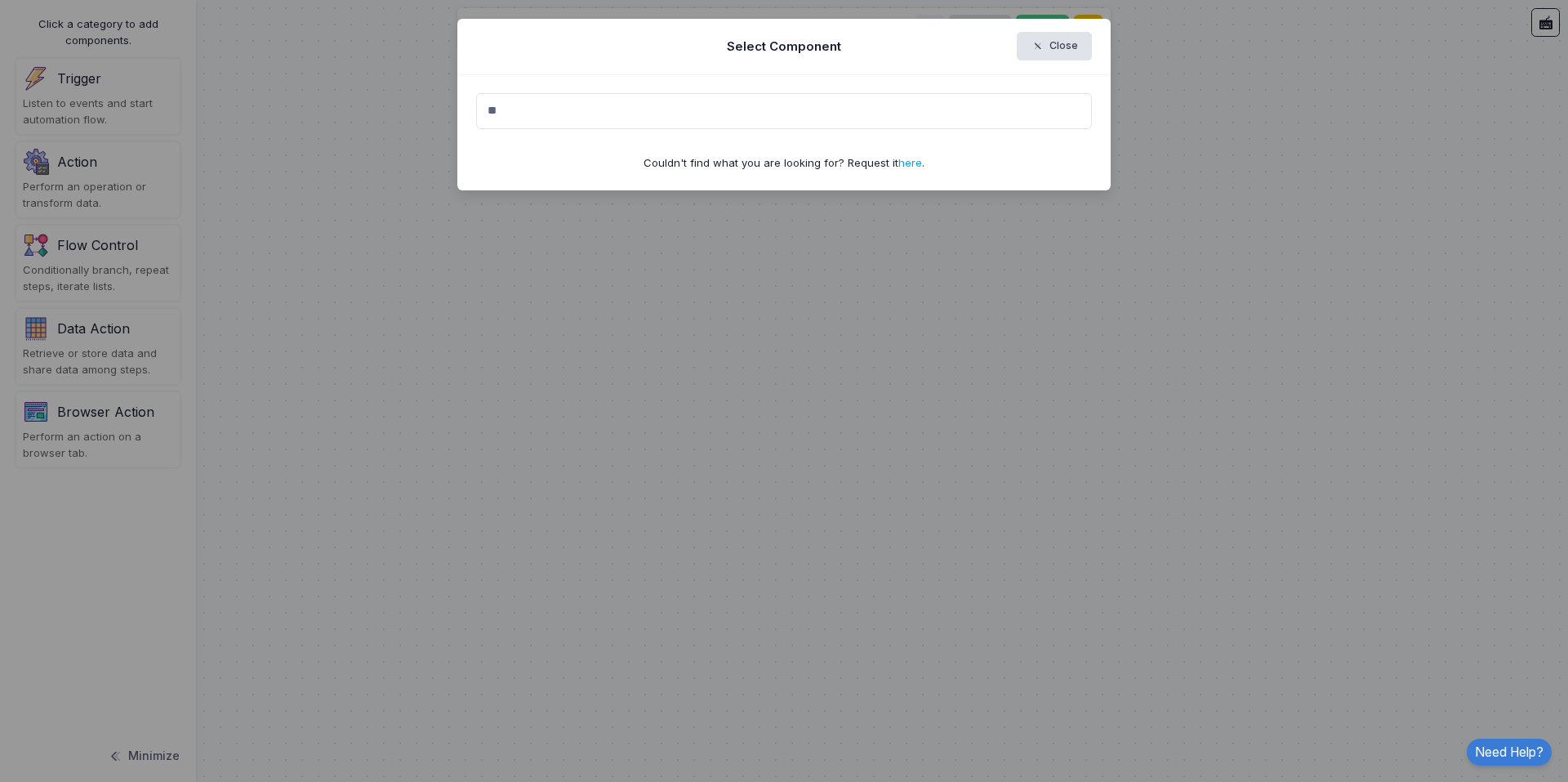
type input "*"
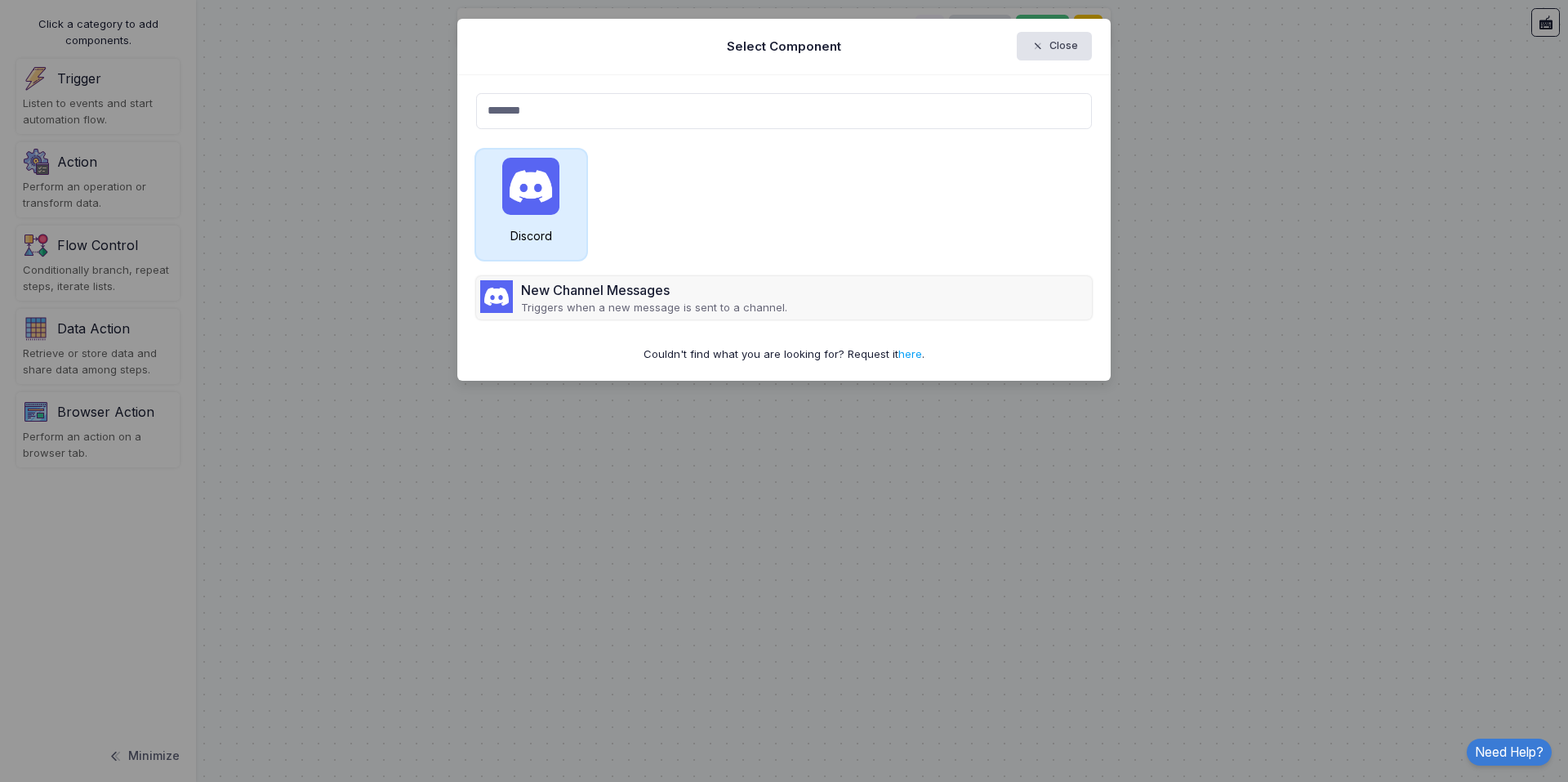
type input "*******"
click at [527, 227] on div "Discord" at bounding box center [531, 236] width 94 height 17
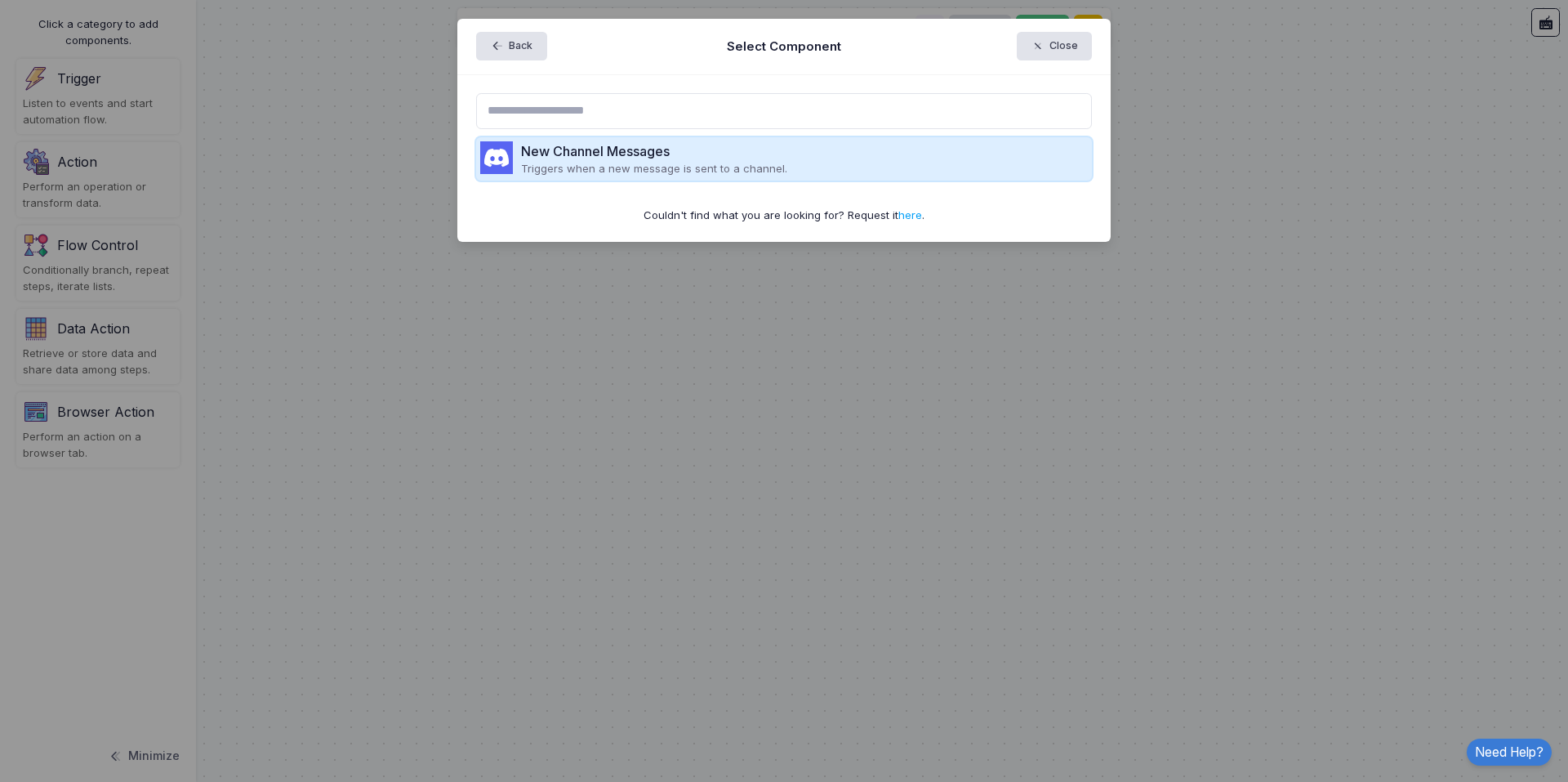
click at [645, 150] on div "New Channel Messages" at bounding box center [653, 151] width 266 height 20
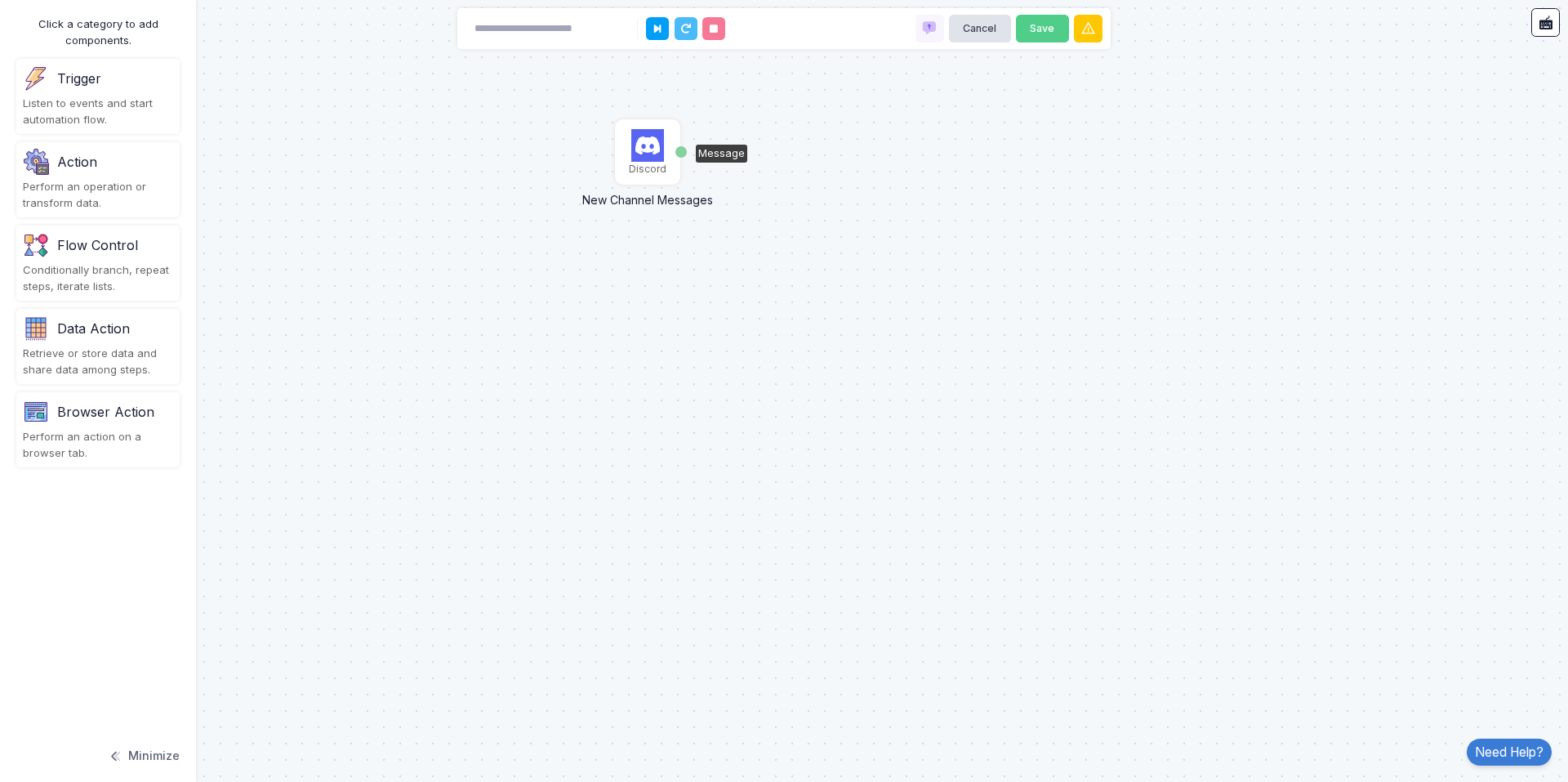
click at [647, 152] on img at bounding box center [647, 146] width 33 height 33
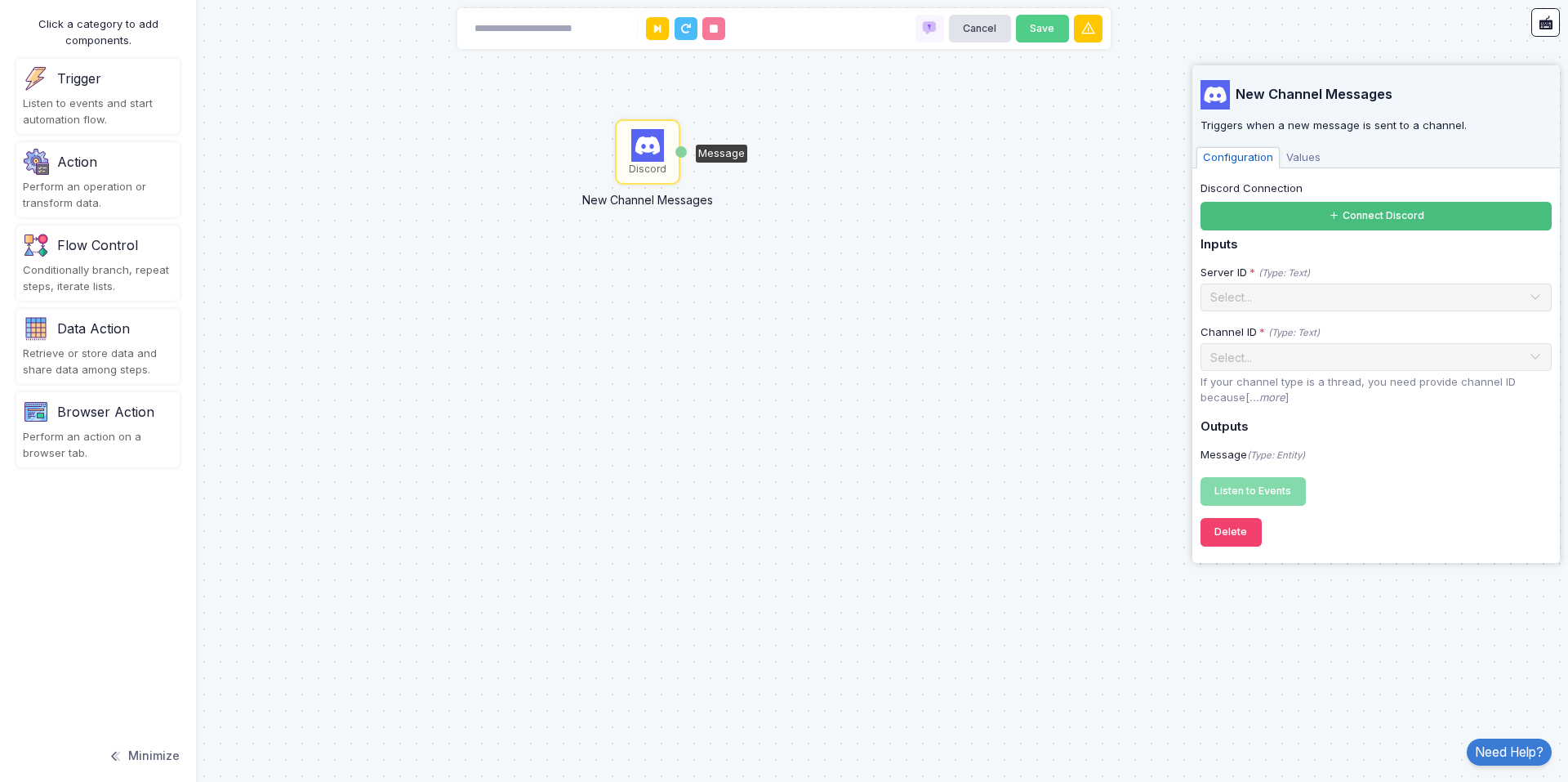
click at [1326, 212] on button "Connect Discord" at bounding box center [1376, 216] width 351 height 28
click at [1237, 534] on button "Delete" at bounding box center [1231, 532] width 62 height 28
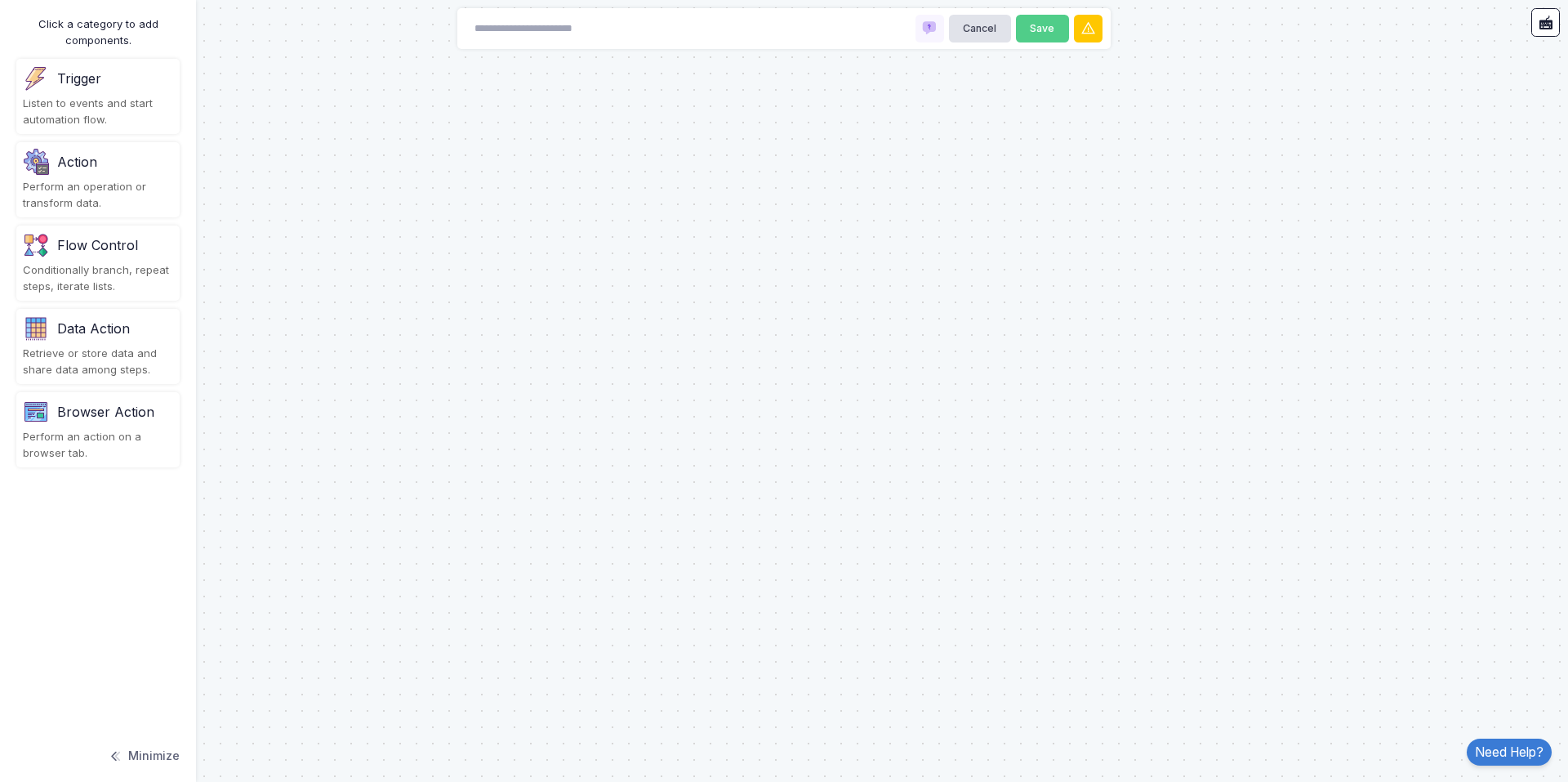
click at [119, 337] on div "Data Action" at bounding box center [93, 328] width 73 height 20
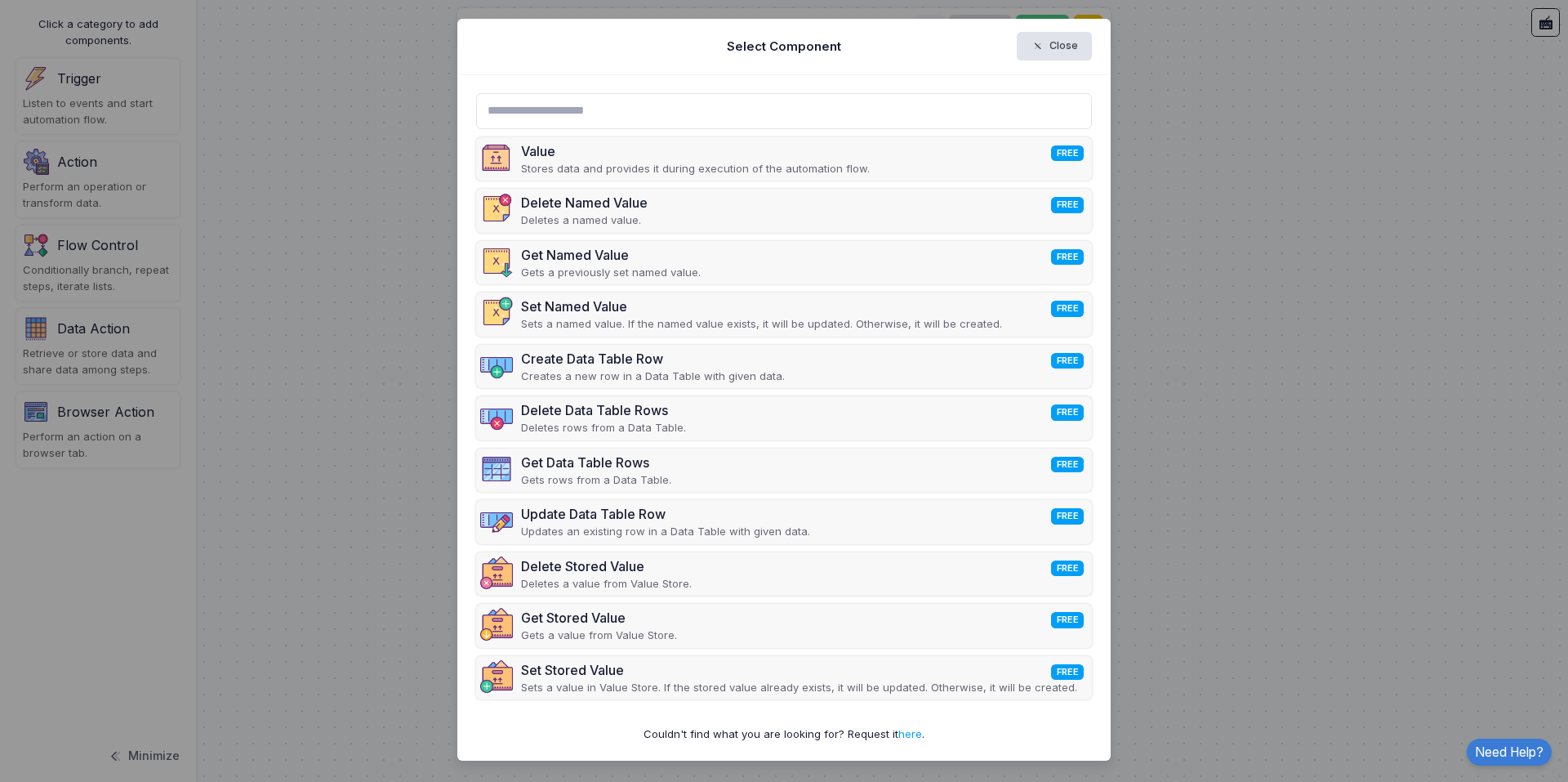
click at [1207, 162] on ngb-modal-window "Select Component Close Value FREE Stores data and provides it during execution …" at bounding box center [784, 391] width 1568 height 782
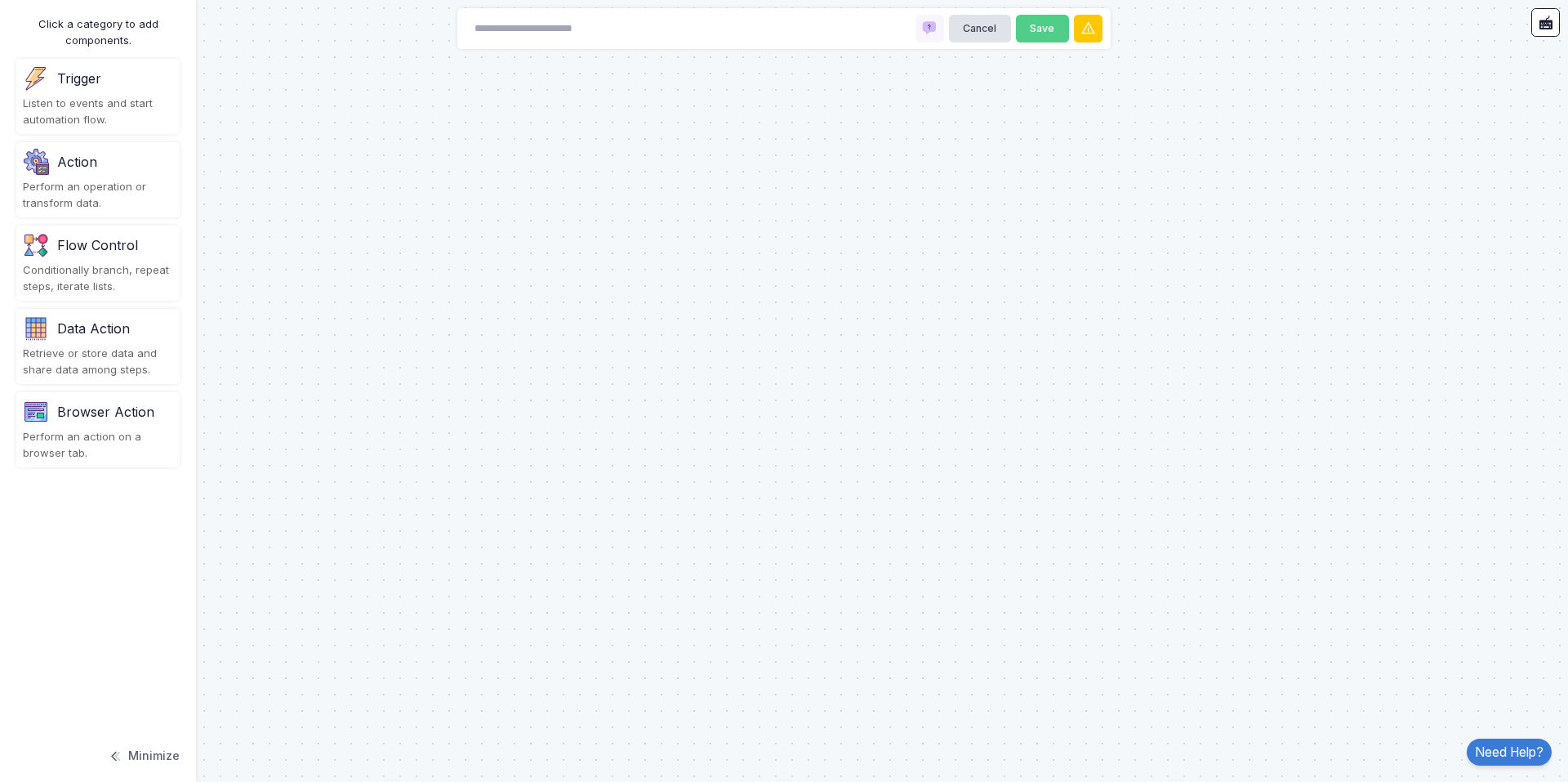
click at [115, 171] on div "Action" at bounding box center [98, 162] width 150 height 27
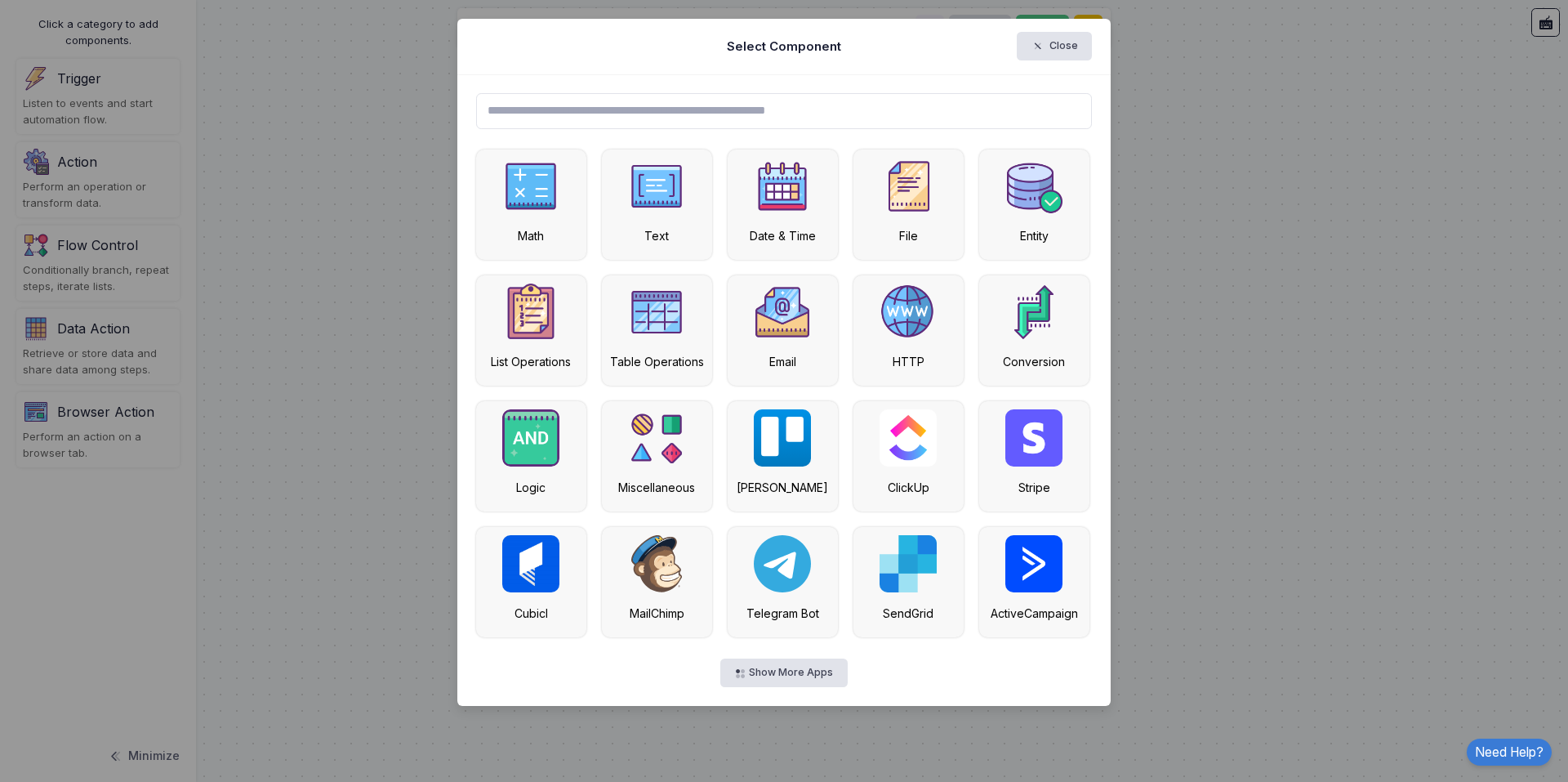
click at [1172, 185] on ngb-modal-window "Select Component Close Math Text Date & Time File Entity List Operations Table …" at bounding box center [784, 391] width 1568 height 782
